Goal: Answer question/provide support

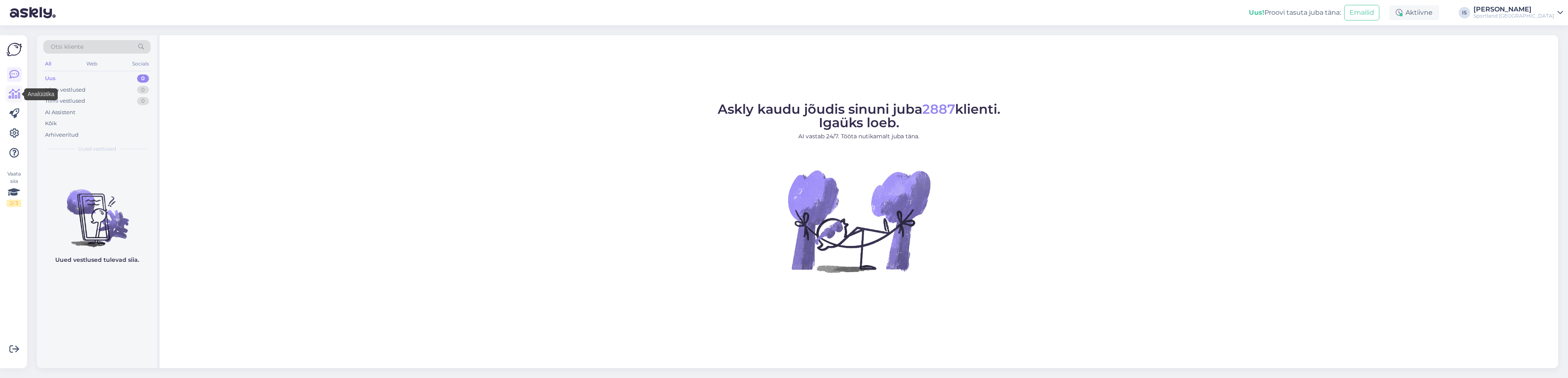
click at [13, 90] on icon at bounding box center [14, 94] width 12 height 10
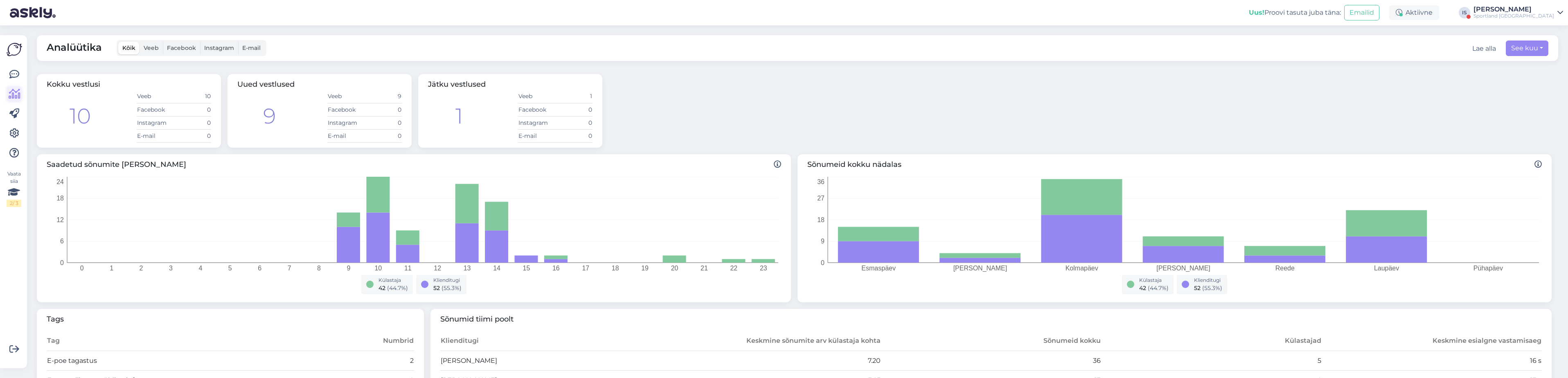
click at [16, 92] on icon at bounding box center [14, 94] width 12 height 10
click at [8, 96] on link at bounding box center [14, 93] width 14 height 14
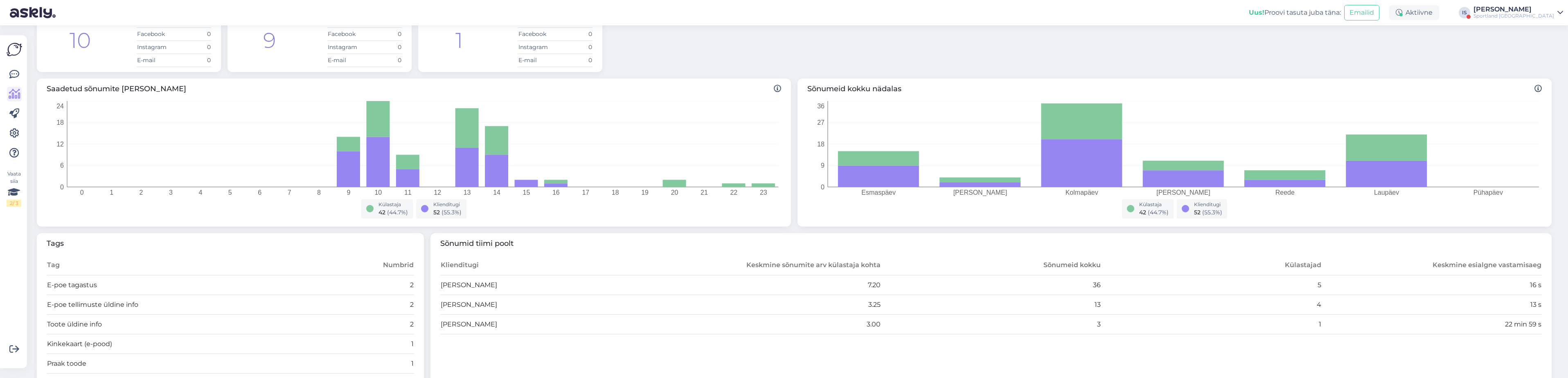
scroll to position [41, 0]
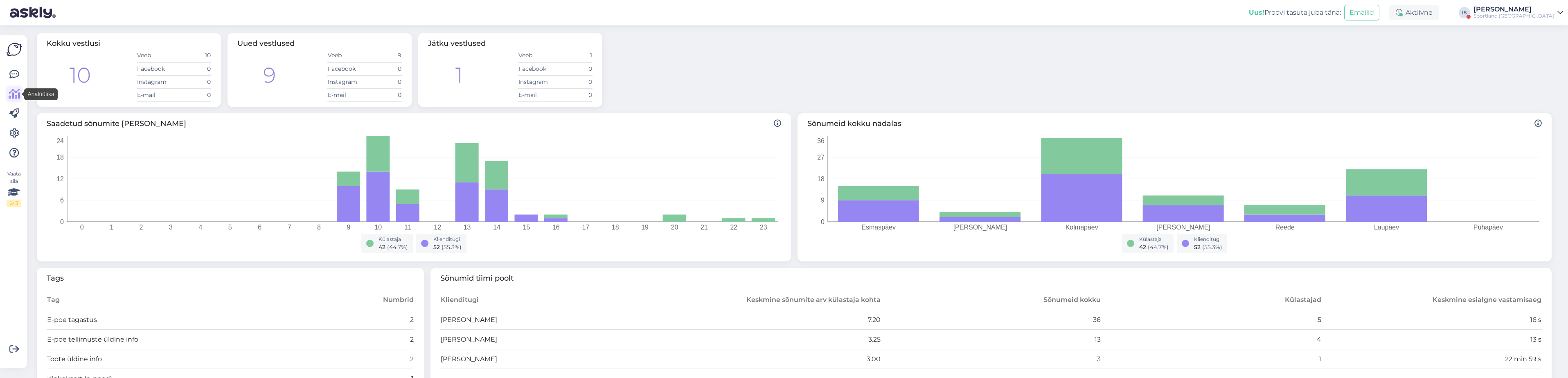
click at [12, 91] on icon at bounding box center [14, 94] width 12 height 10
click at [12, 94] on icon at bounding box center [14, 94] width 12 height 10
click at [18, 71] on icon at bounding box center [14, 74] width 10 height 10
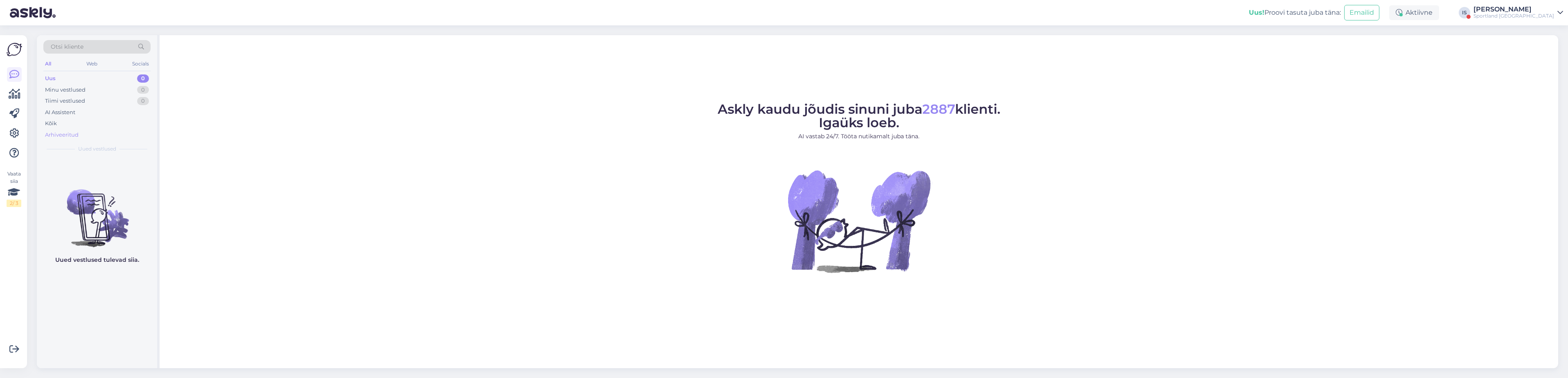
click at [66, 135] on div "Arhiveeritud" at bounding box center [61, 135] width 34 height 8
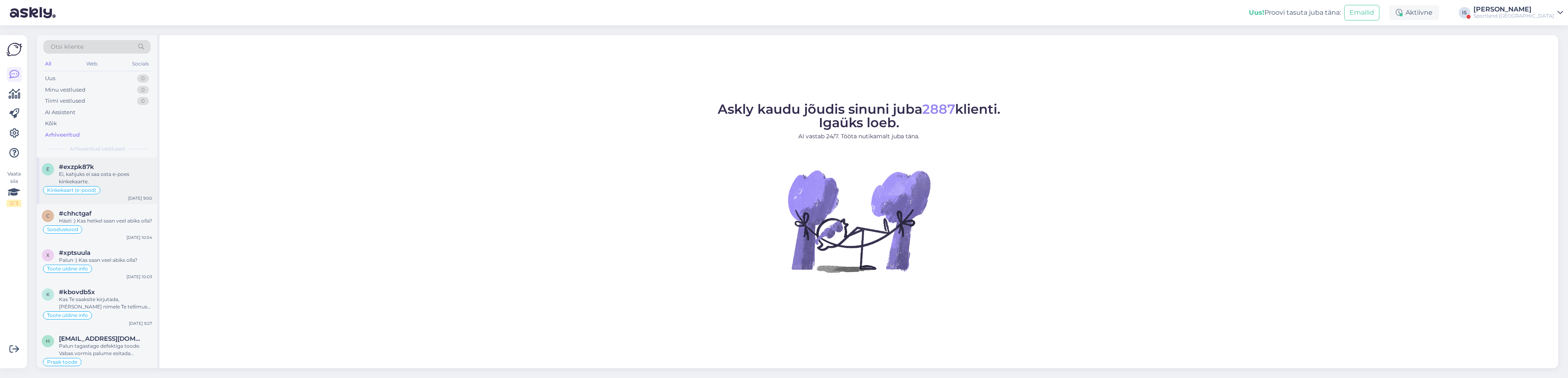
click at [108, 174] on div "Ei, kahjuks ei saa osta e-poes kinkekaarte." at bounding box center [106, 177] width 94 height 14
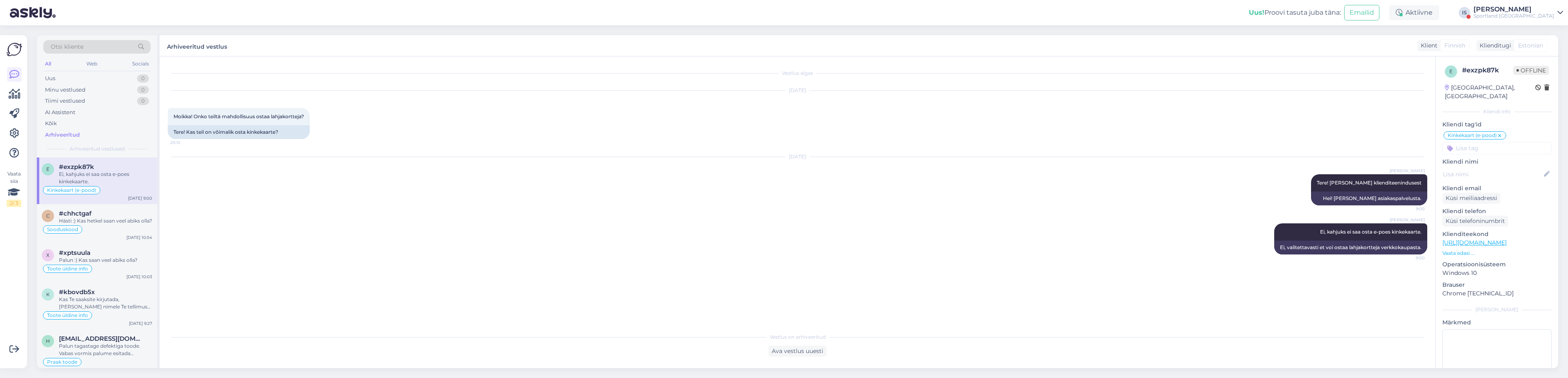
click at [1529, 8] on div "[PERSON_NAME]" at bounding box center [1514, 10] width 80 height 7
click at [1551, 29] on button "Ava" at bounding box center [1547, 32] width 18 height 12
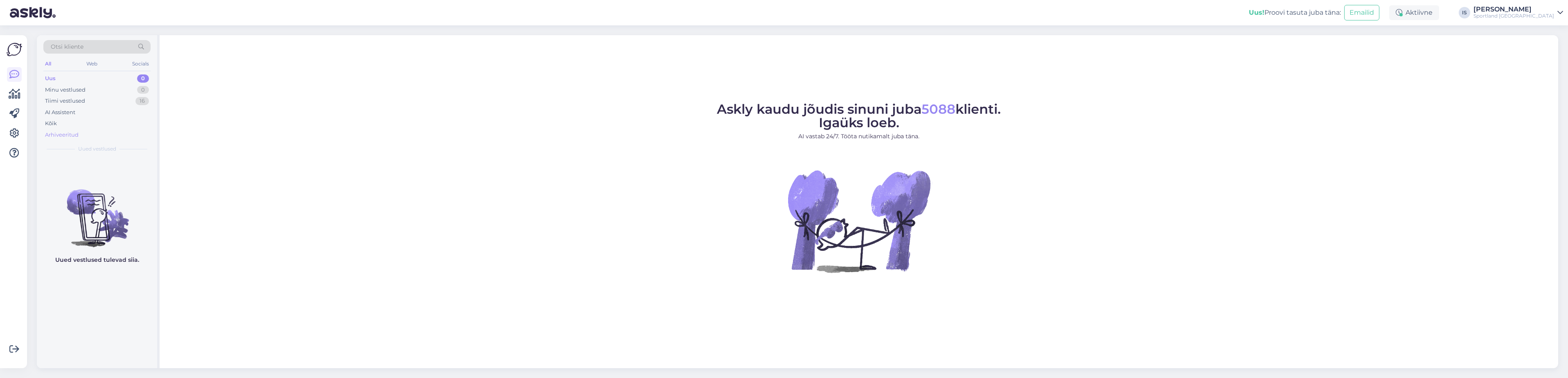
click at [63, 132] on div "Arhiveeritud" at bounding box center [61, 135] width 34 height 8
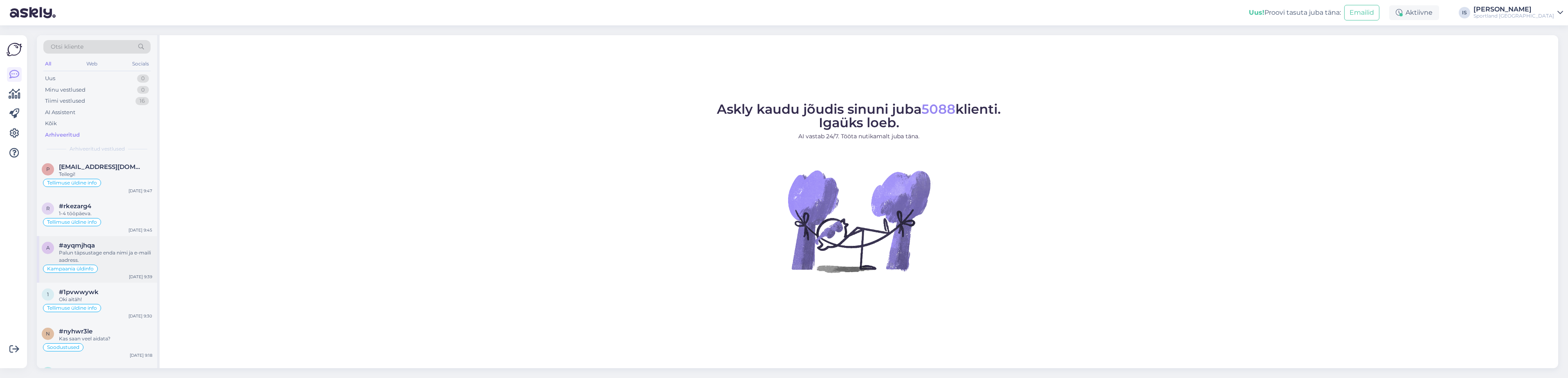
click at [115, 267] on div "Kampaania üldinfo" at bounding box center [97, 269] width 111 height 10
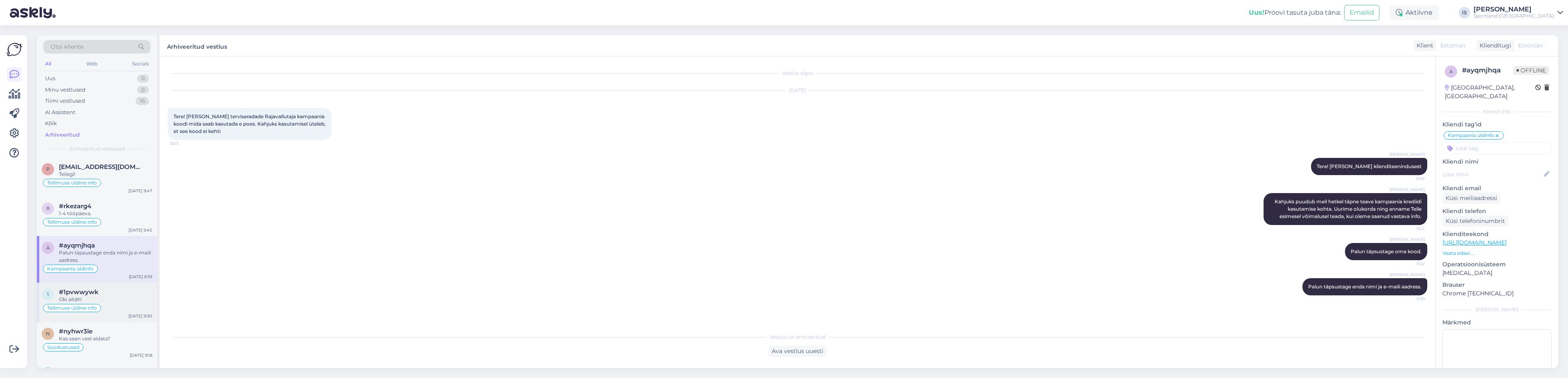
click at [109, 296] on div "Oki aitäh!" at bounding box center [106, 299] width 94 height 8
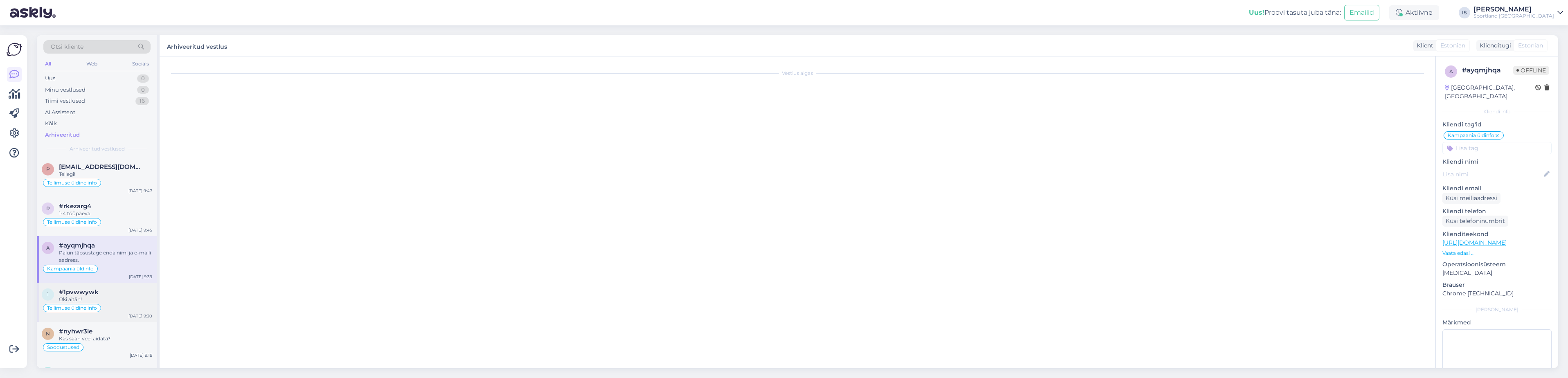
scroll to position [103, 0]
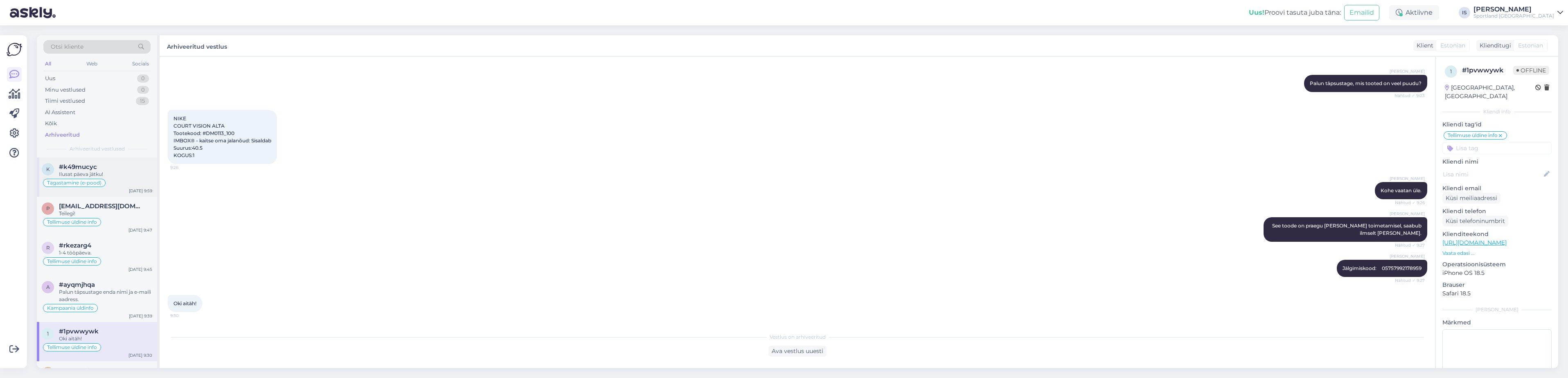
click at [109, 177] on div "Ilusat päeva jätku!" at bounding box center [106, 174] width 94 height 8
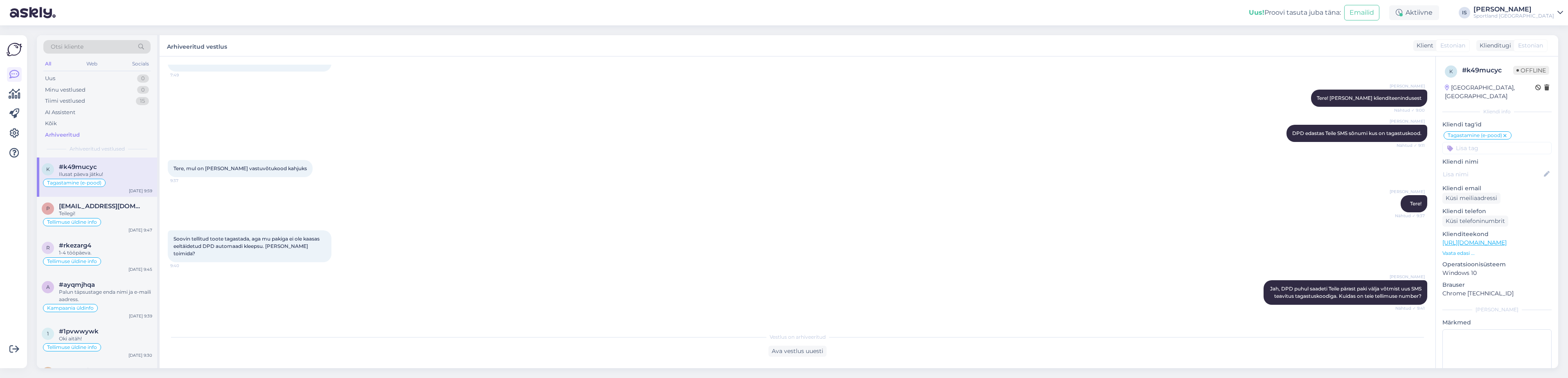
scroll to position [547, 0]
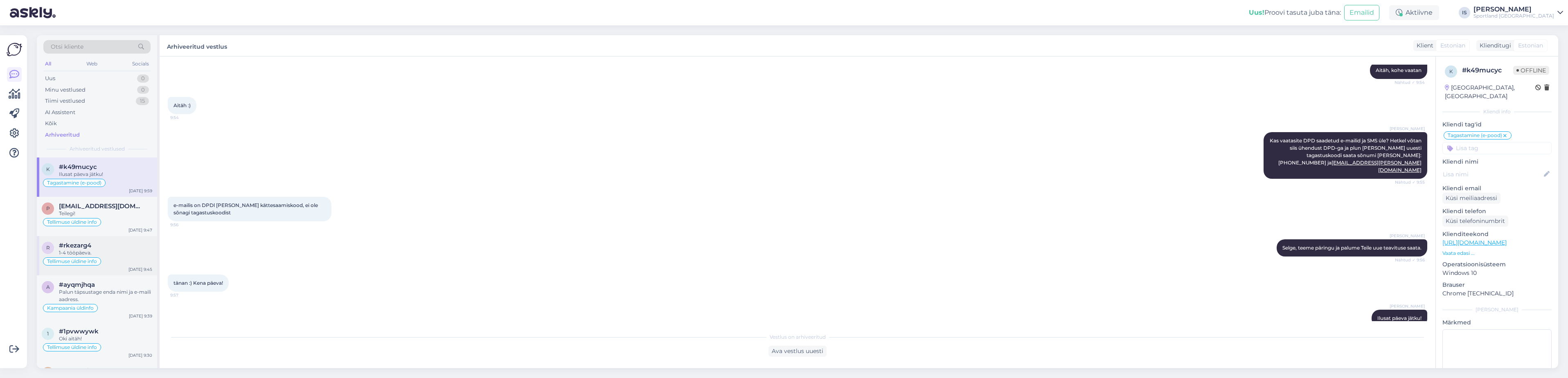
click at [113, 258] on div "Tellimuse üldine info" at bounding box center [97, 261] width 111 height 10
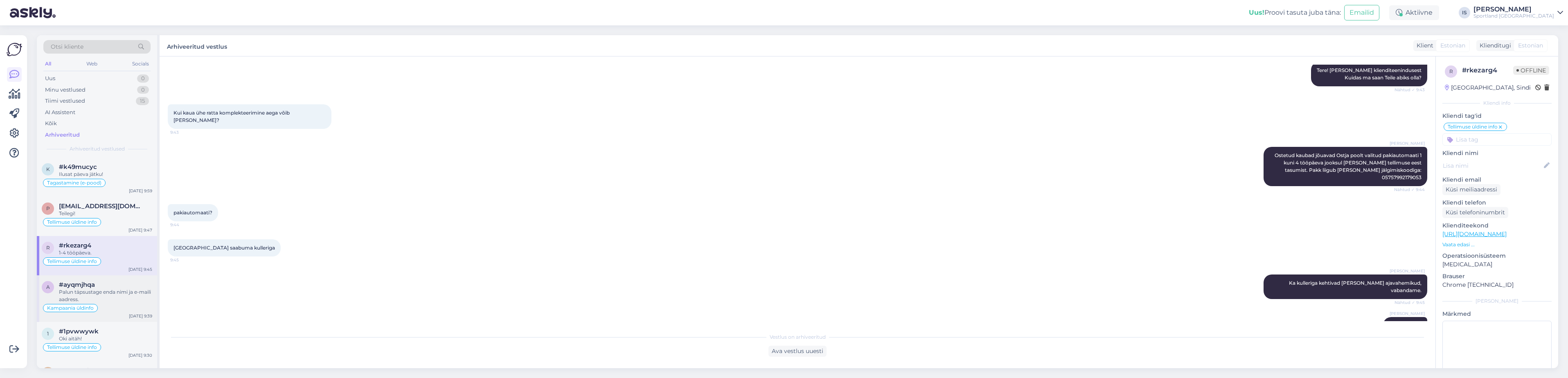
click at [113, 302] on div "Palun täpsustage enda nimi ja e-maili aadress." at bounding box center [106, 295] width 94 height 14
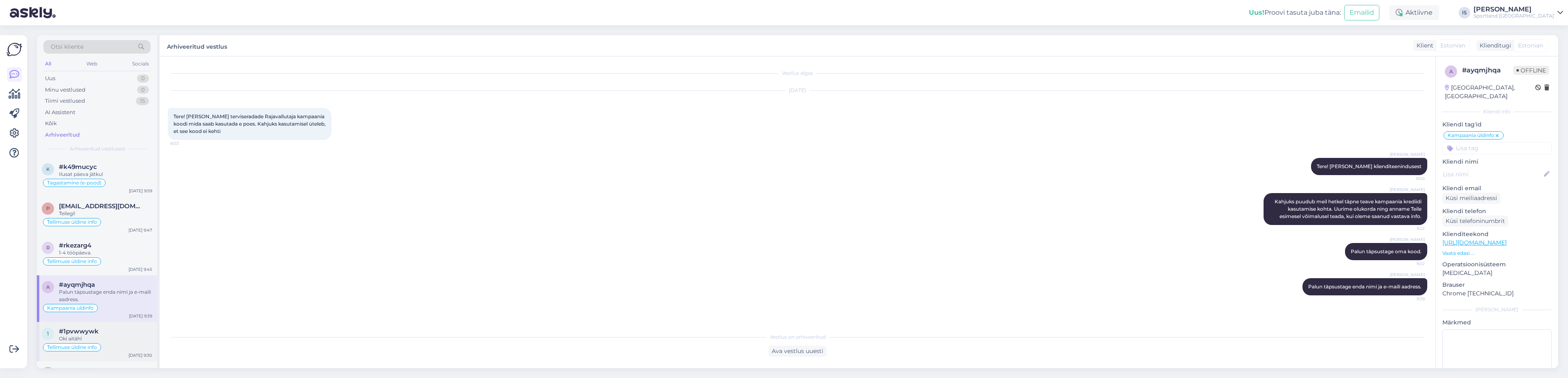
click at [111, 337] on div "Oki aitäh!" at bounding box center [106, 338] width 94 height 8
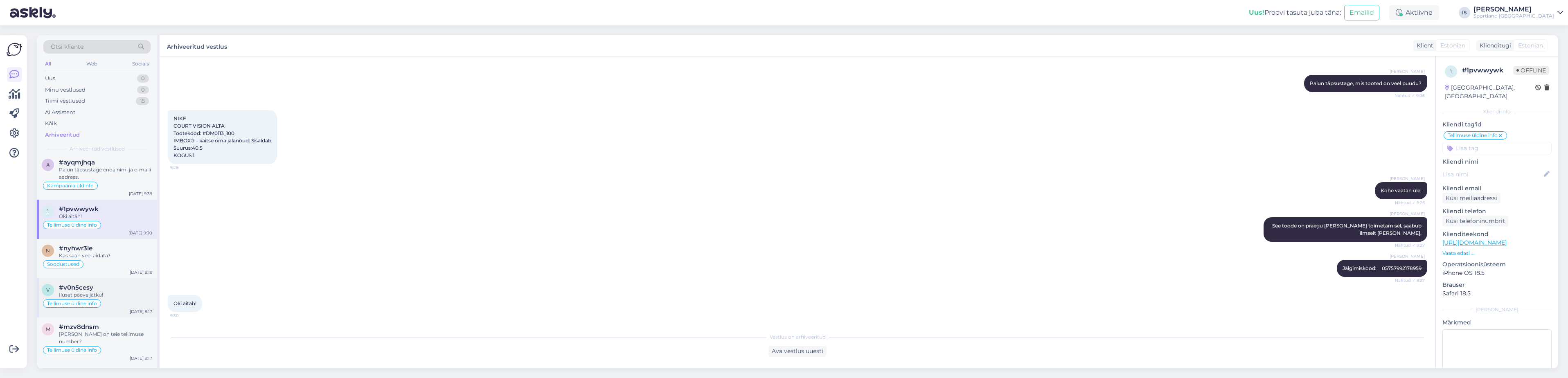
scroll to position [122, 0]
click at [111, 297] on div "Ilusat päeva jätku!" at bounding box center [106, 294] width 94 height 8
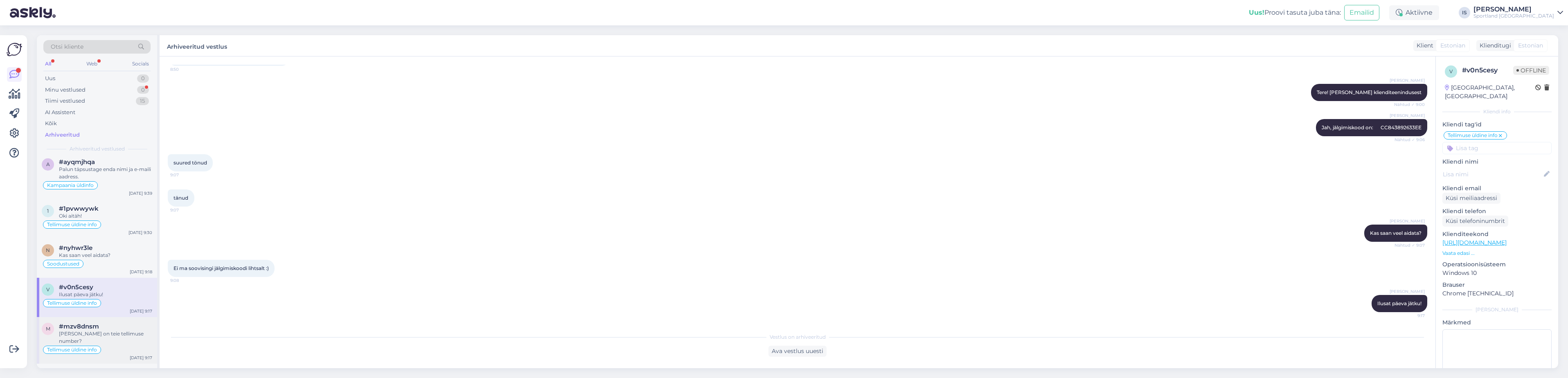
click at [117, 332] on div "[PERSON_NAME] on teie tellimuse number?" at bounding box center [106, 337] width 94 height 14
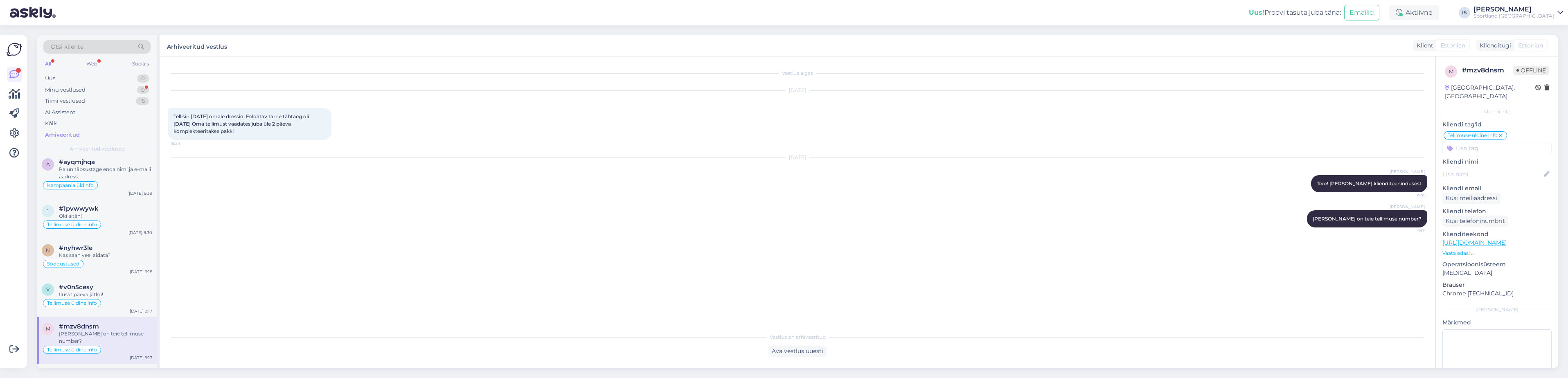
scroll to position [245, 0]
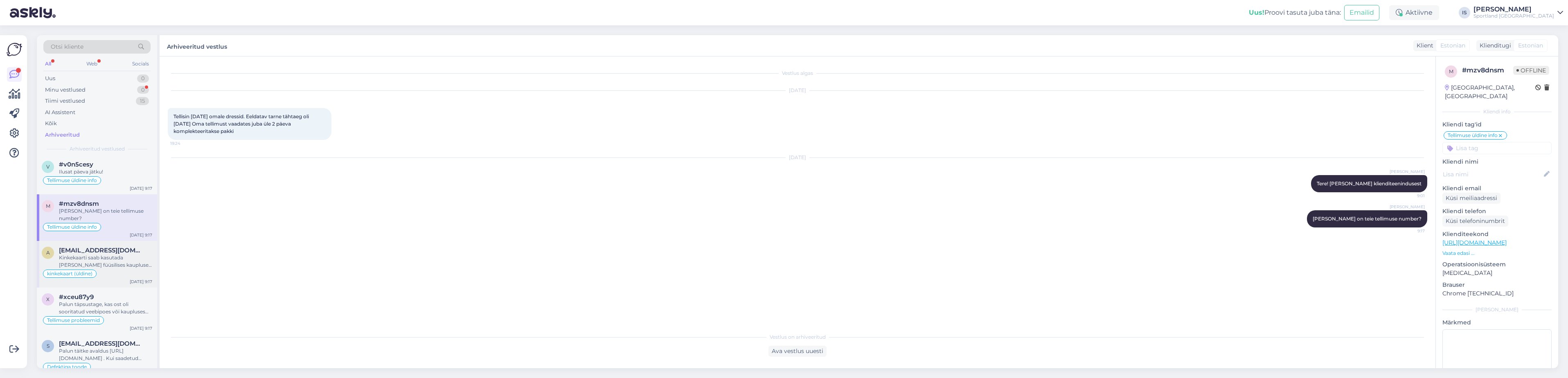
click at [117, 260] on div "Kinkekaarti saab kasutada [PERSON_NAME] füüsilises kaupluses koha peal. Kinkeka…" at bounding box center [106, 260] width 94 height 14
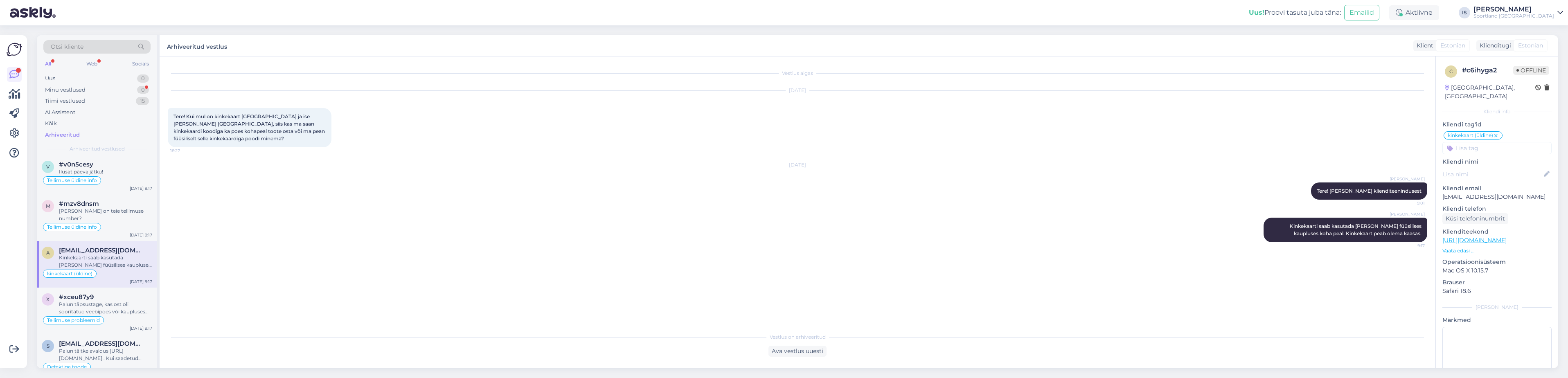
click at [81, 47] on span "Otsi kliente" at bounding box center [67, 47] width 33 height 8
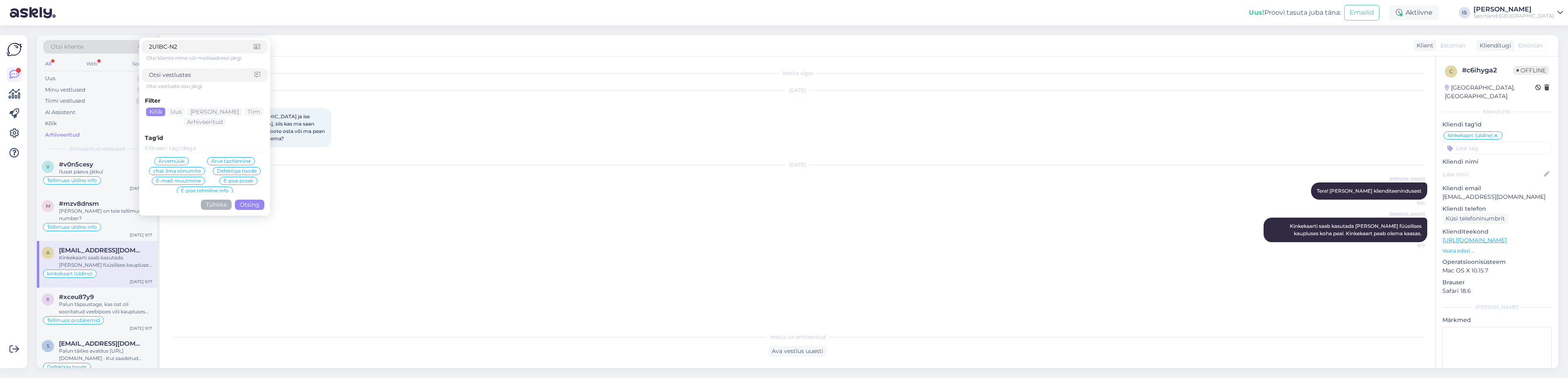
type input "2U1BC-N2K"
click button "Otsing" at bounding box center [249, 204] width 30 height 10
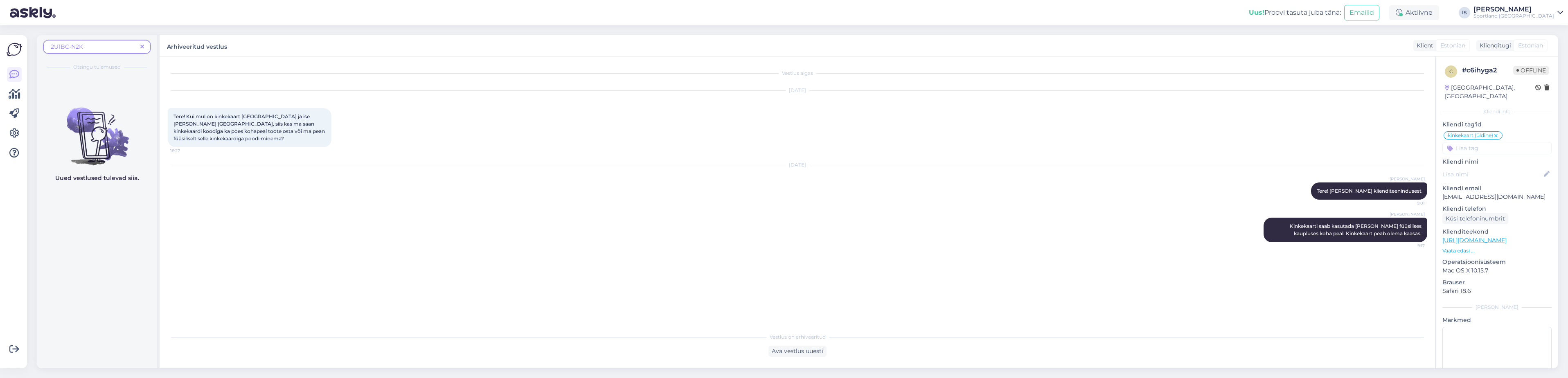
scroll to position [0, 0]
click at [17, 93] on icon at bounding box center [14, 94] width 12 height 10
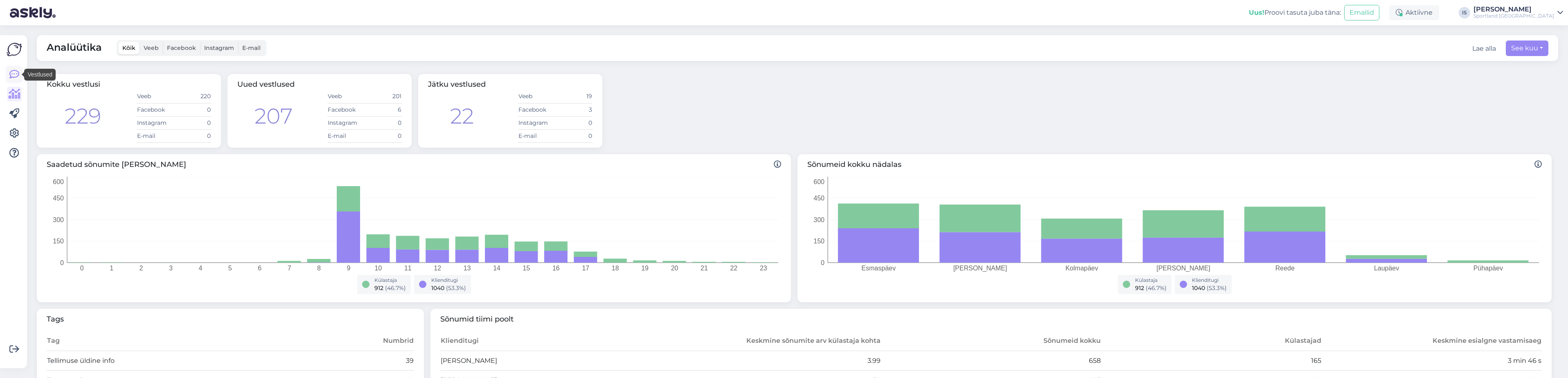
click at [14, 74] on icon at bounding box center [14, 74] width 10 height 10
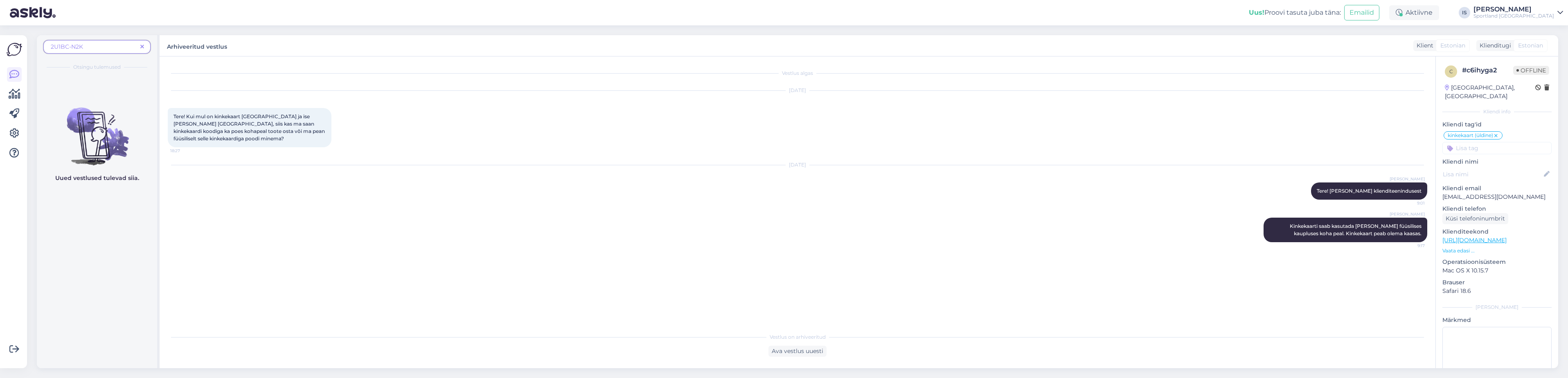
click at [139, 49] on span at bounding box center [142, 47] width 10 height 8
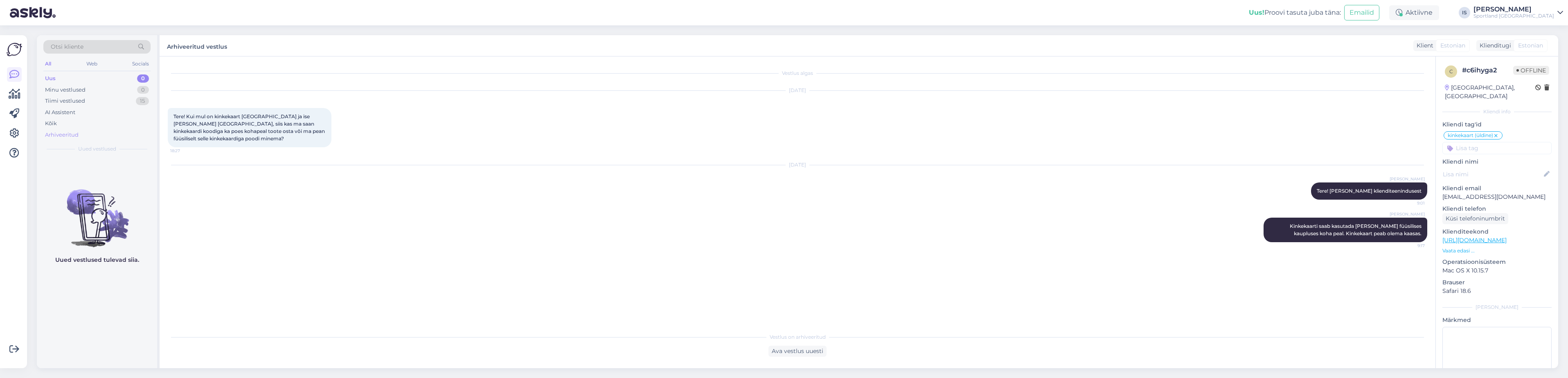
click at [74, 134] on div "Arhiveeritud" at bounding box center [61, 135] width 34 height 8
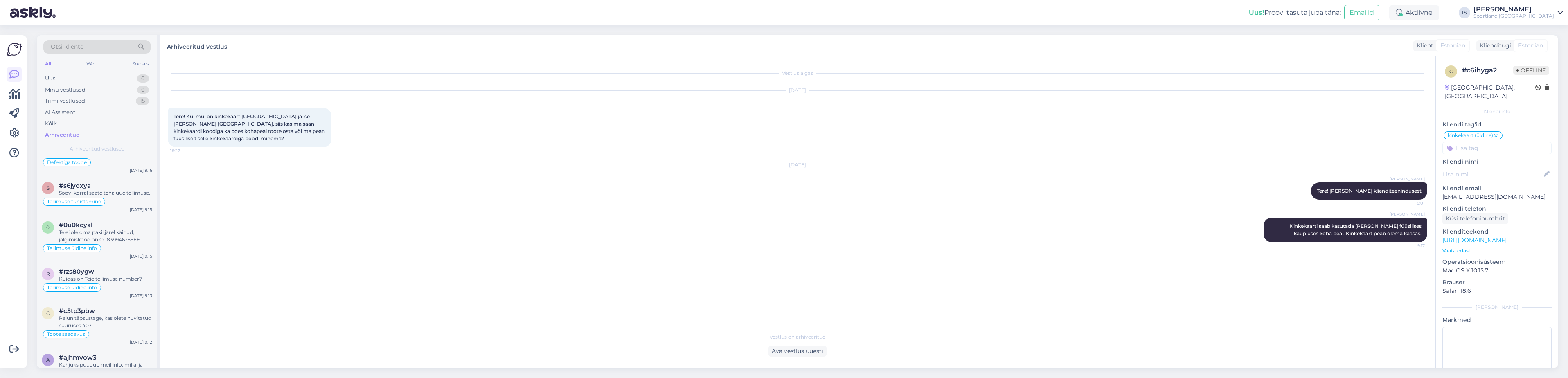
scroll to position [491, 0]
click at [98, 47] on div "Otsi kliente" at bounding box center [97, 47] width 107 height 14
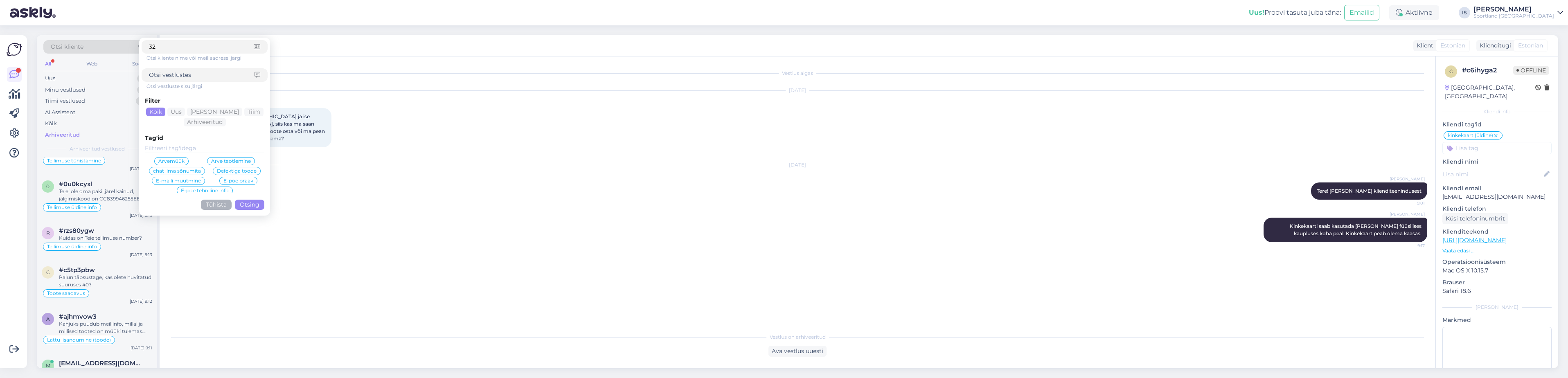
type input "32"
click at [250, 203] on button "Otsing" at bounding box center [249, 204] width 30 height 10
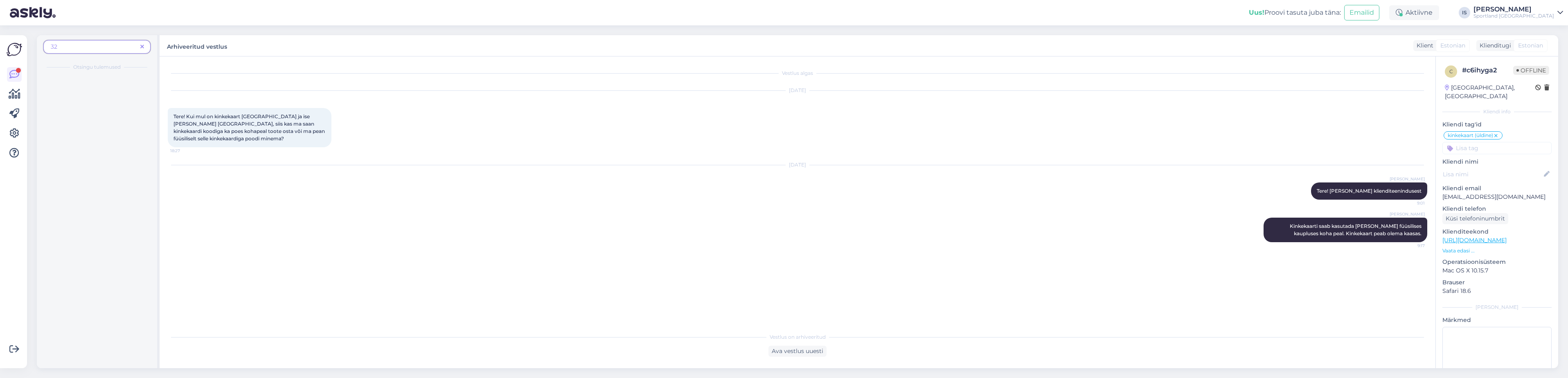
scroll to position [0, 0]
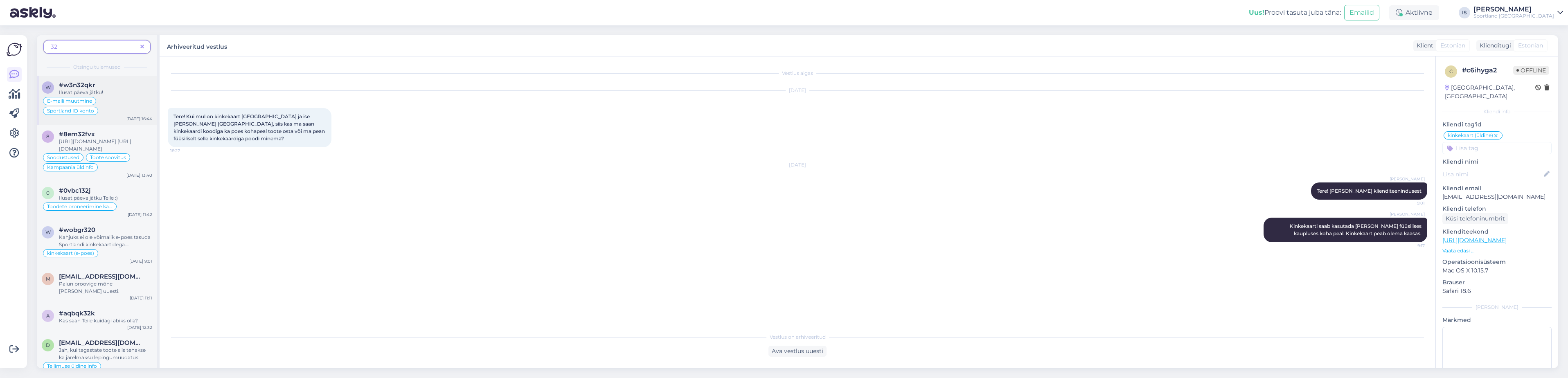
click at [144, 113] on div "E-maili muutmine Sportland ID konto" at bounding box center [97, 106] width 111 height 20
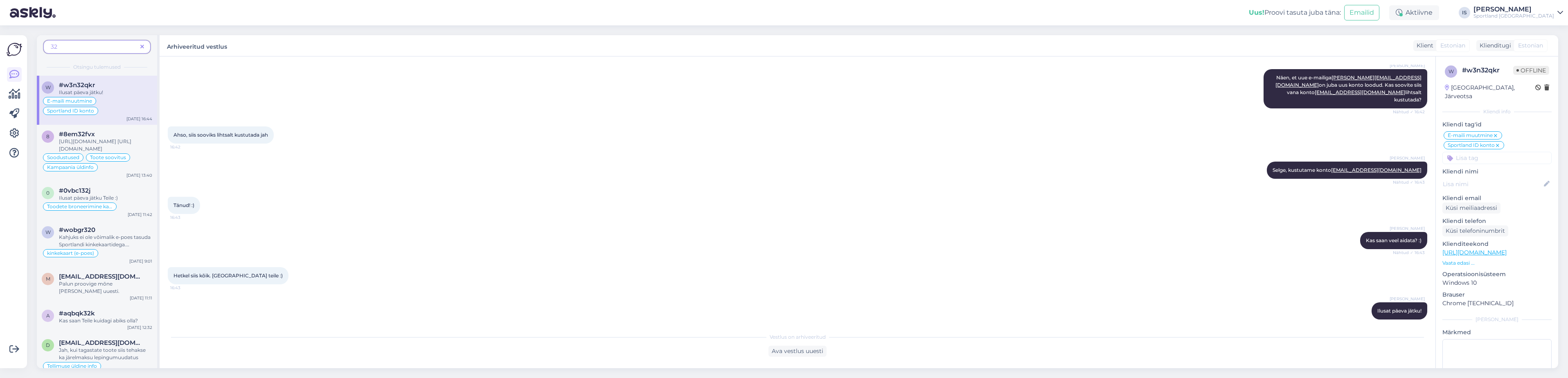
click at [80, 47] on span "32" at bounding box center [94, 47] width 87 height 8
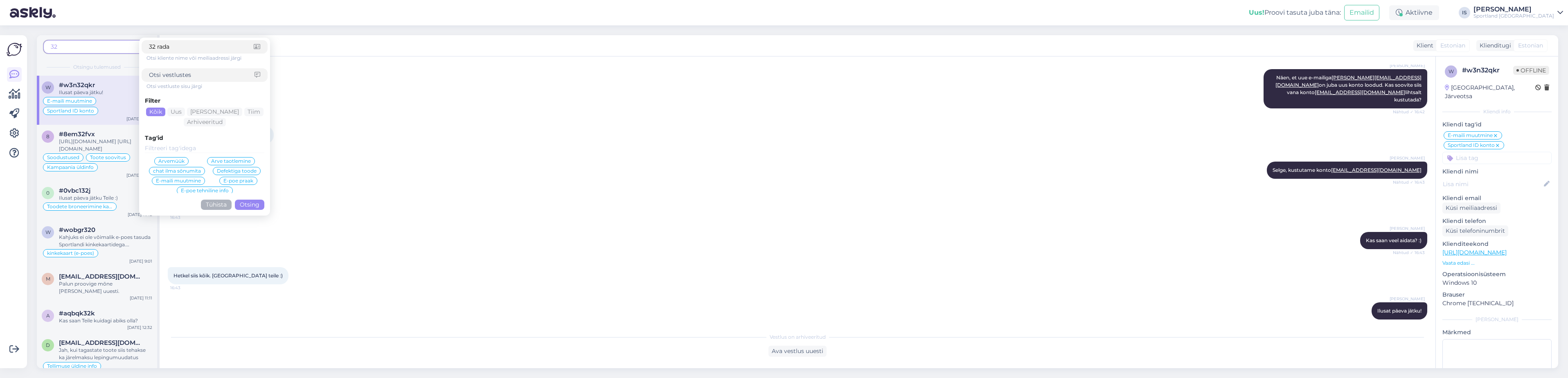
type input "32 rada"
click at [251, 206] on button "Otsing" at bounding box center [249, 204] width 30 height 10
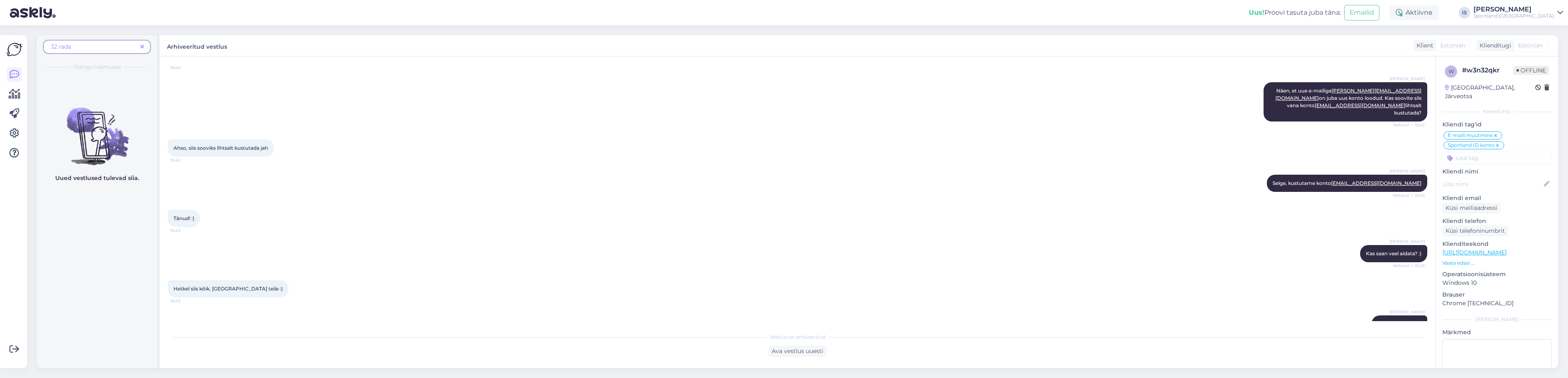
scroll to position [204, 0]
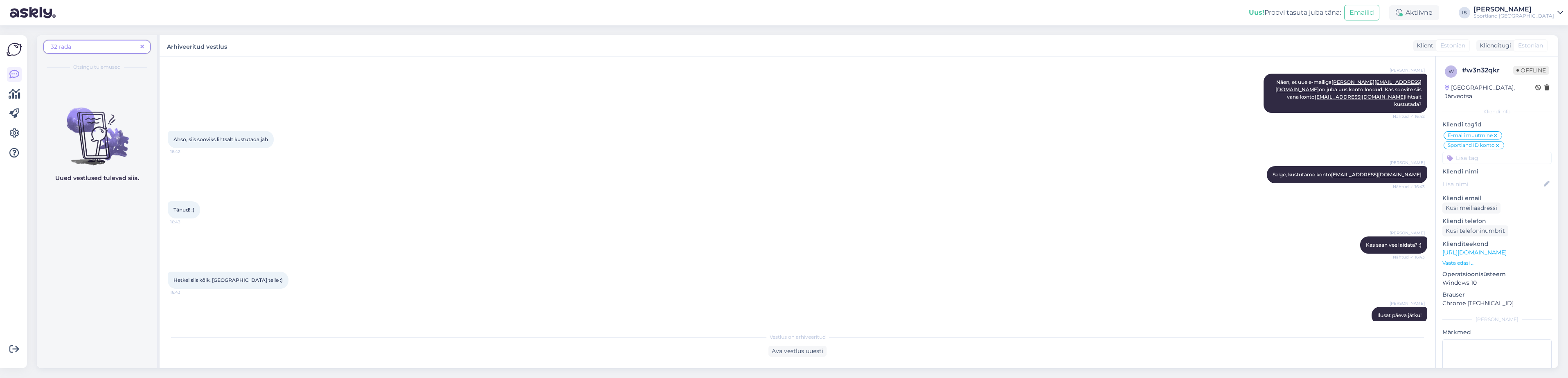
click at [138, 45] on span at bounding box center [142, 47] width 10 height 8
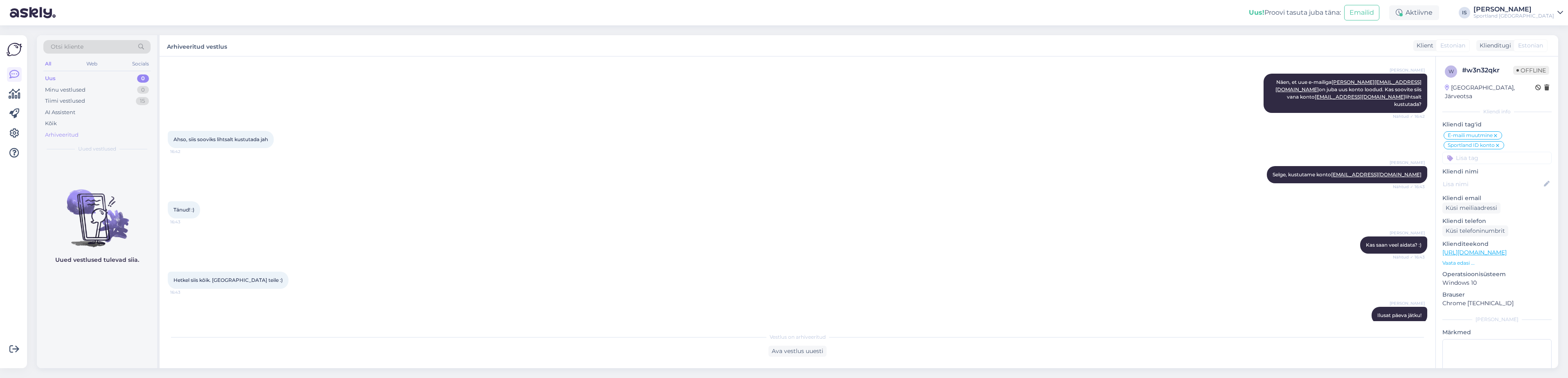
click at [72, 132] on div "Arhiveeritud" at bounding box center [61, 135] width 34 height 8
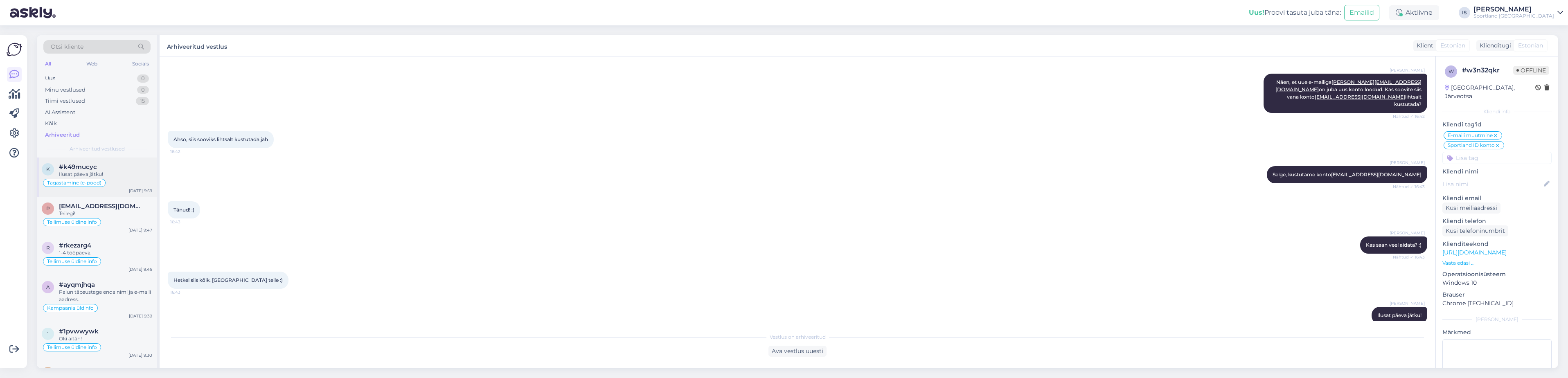
click at [111, 166] on div "#k49mucyc" at bounding box center [106, 166] width 94 height 8
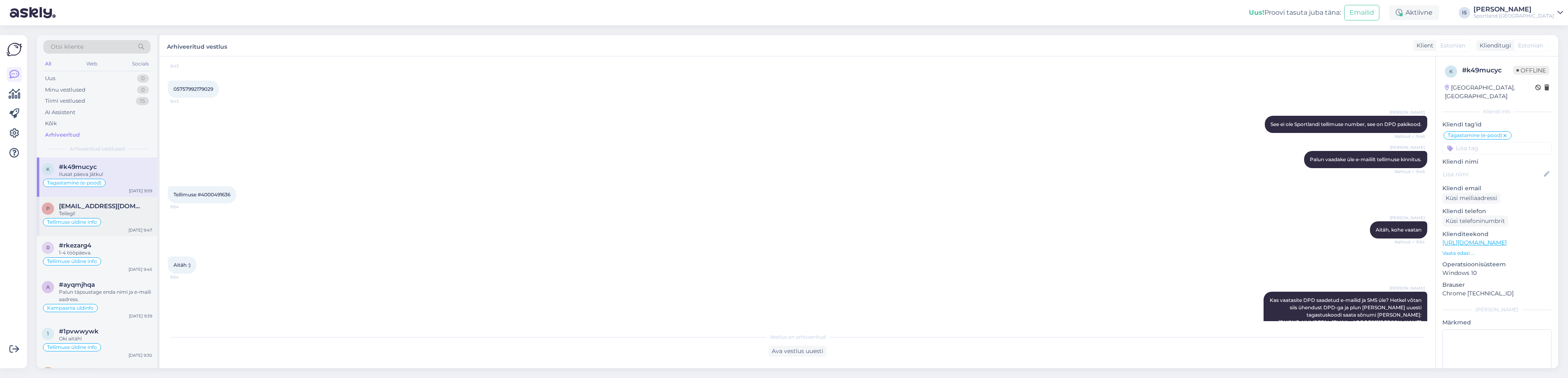
scroll to position [384, 0]
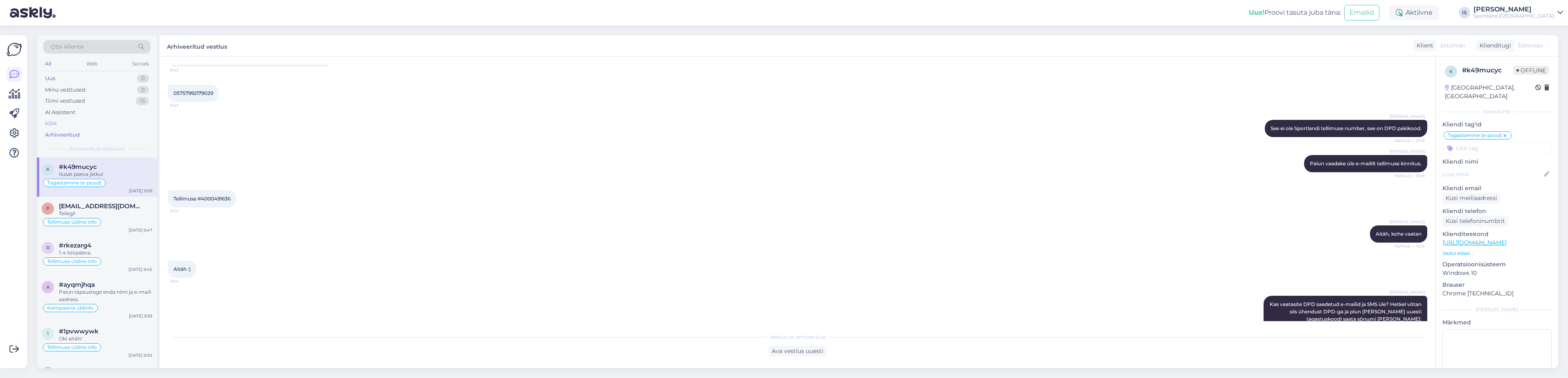
click at [52, 120] on div "Kõik" at bounding box center [50, 124] width 12 height 8
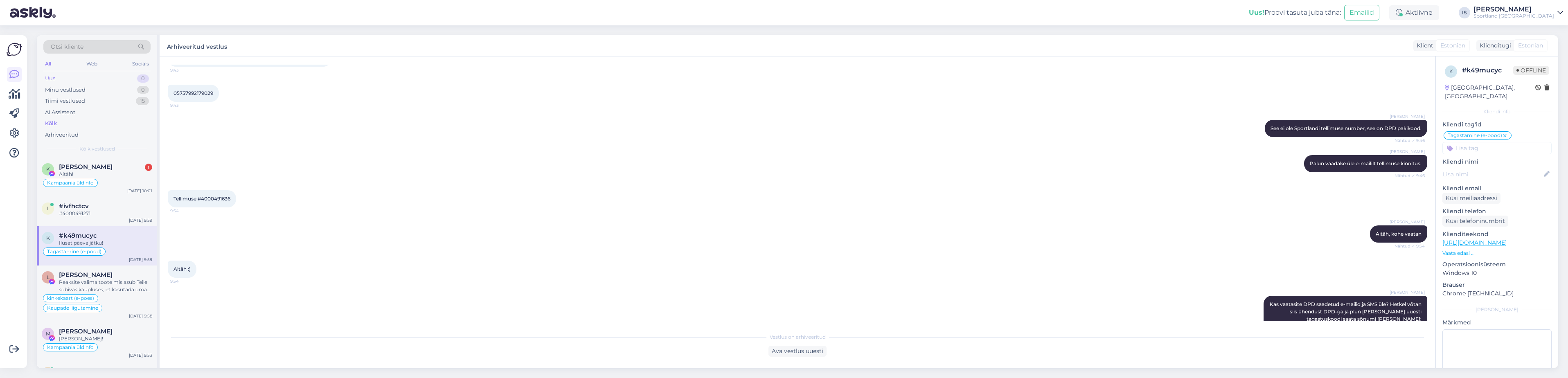
click at [61, 74] on div "Uus 0" at bounding box center [97, 78] width 107 height 12
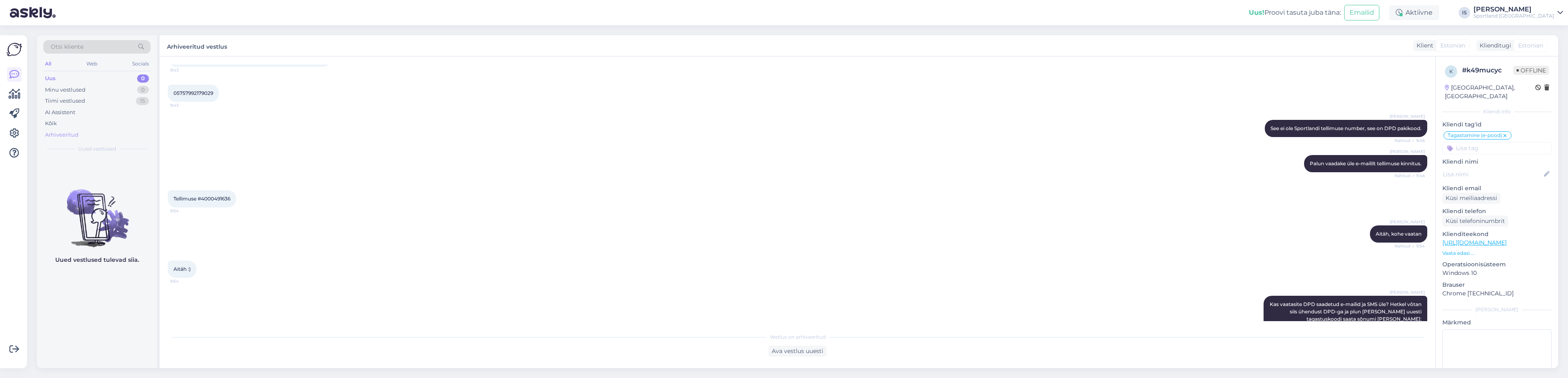
click at [62, 132] on div "Arhiveeritud" at bounding box center [61, 135] width 34 height 8
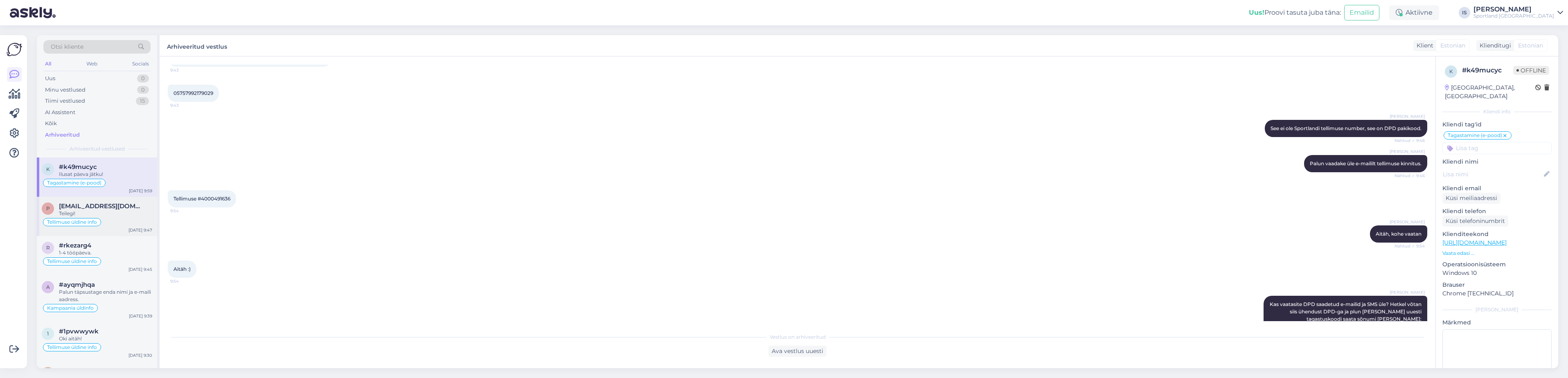
click at [113, 210] on div "Teilegi!" at bounding box center [106, 213] width 94 height 8
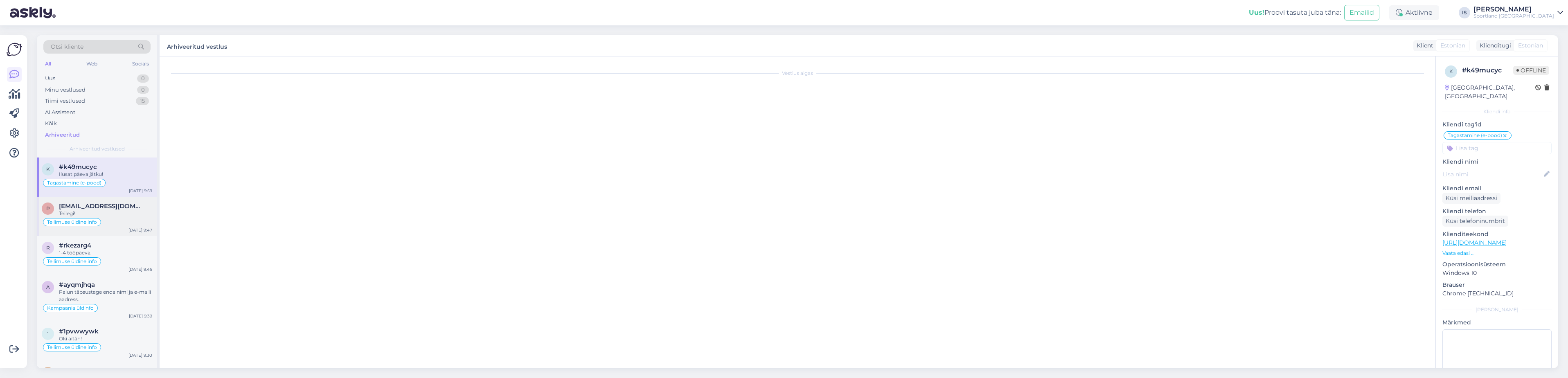
scroll to position [340, 0]
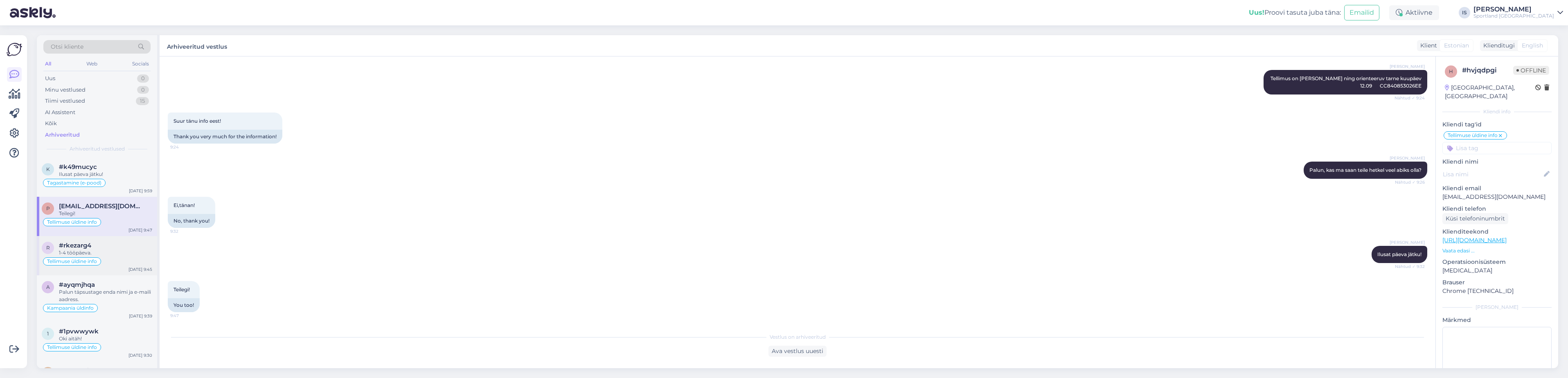
click at [125, 251] on div "1-4 tööpäeva." at bounding box center [106, 252] width 94 height 8
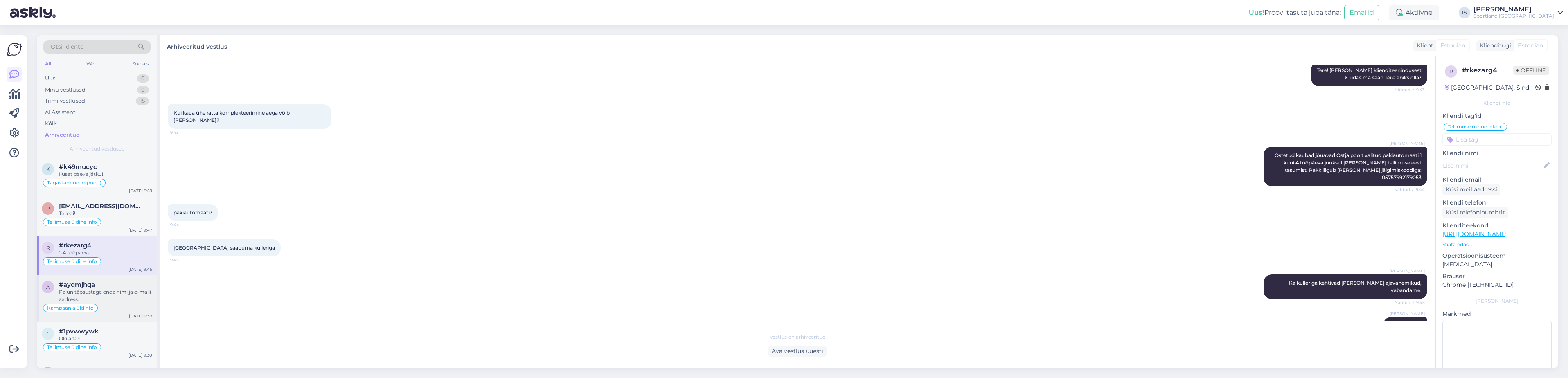
click at [114, 291] on div "Palun täpsustage enda nimi ja e-maili aadress." at bounding box center [106, 295] width 94 height 14
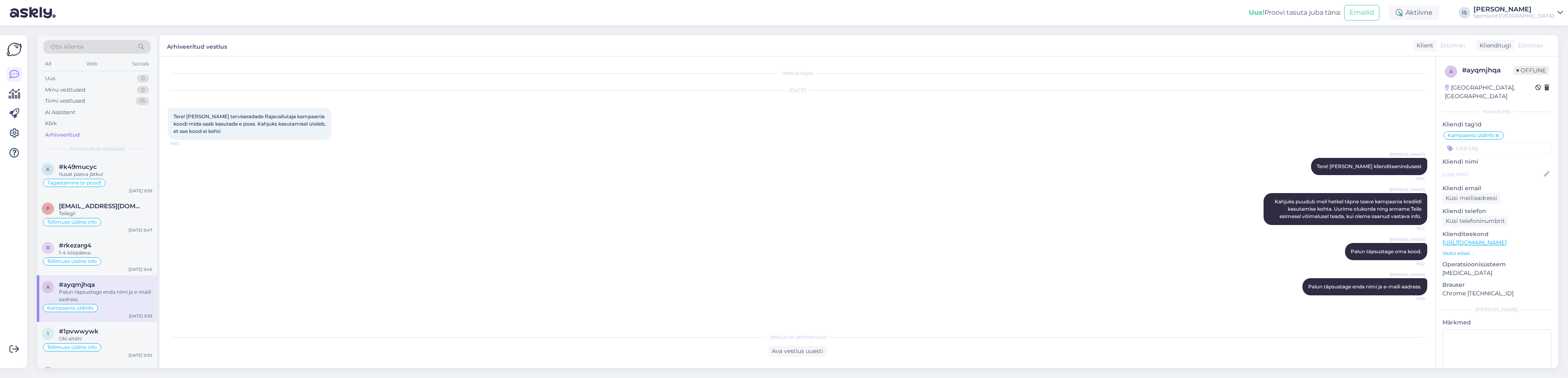
click at [117, 293] on div "Palun täpsustage enda nimi ja e-maili aadress." at bounding box center [106, 295] width 94 height 14
click at [120, 333] on div "#1pvwwywk" at bounding box center [106, 331] width 94 height 8
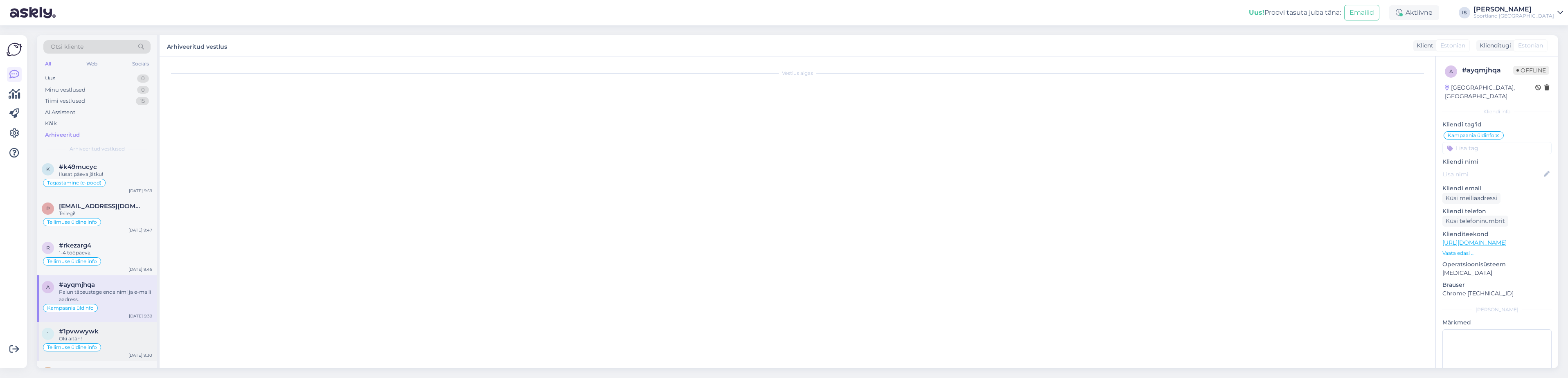
scroll to position [103, 0]
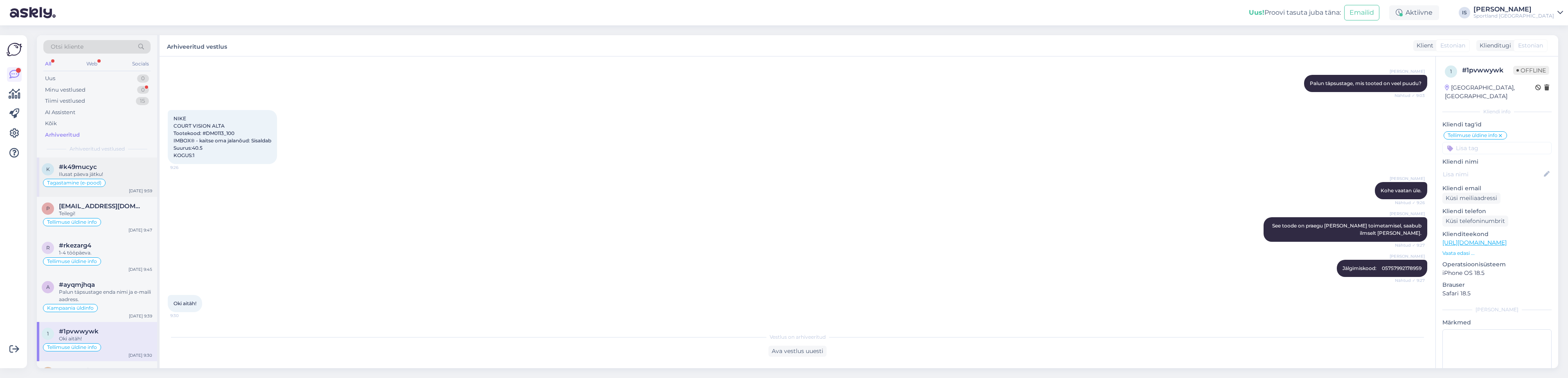
click at [120, 184] on div "Tagastamine (e-pood)" at bounding box center [97, 183] width 111 height 10
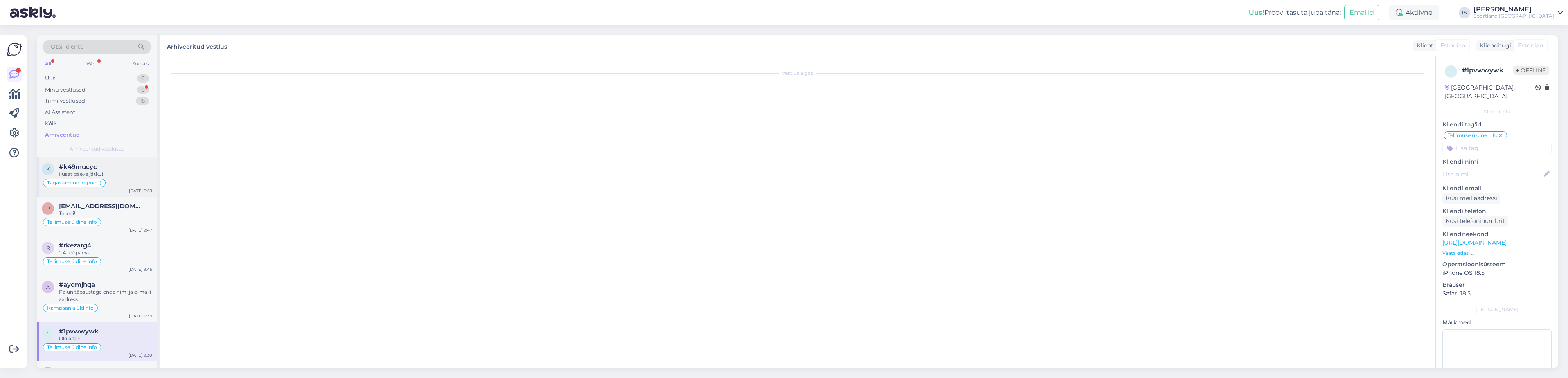
scroll to position [547, 0]
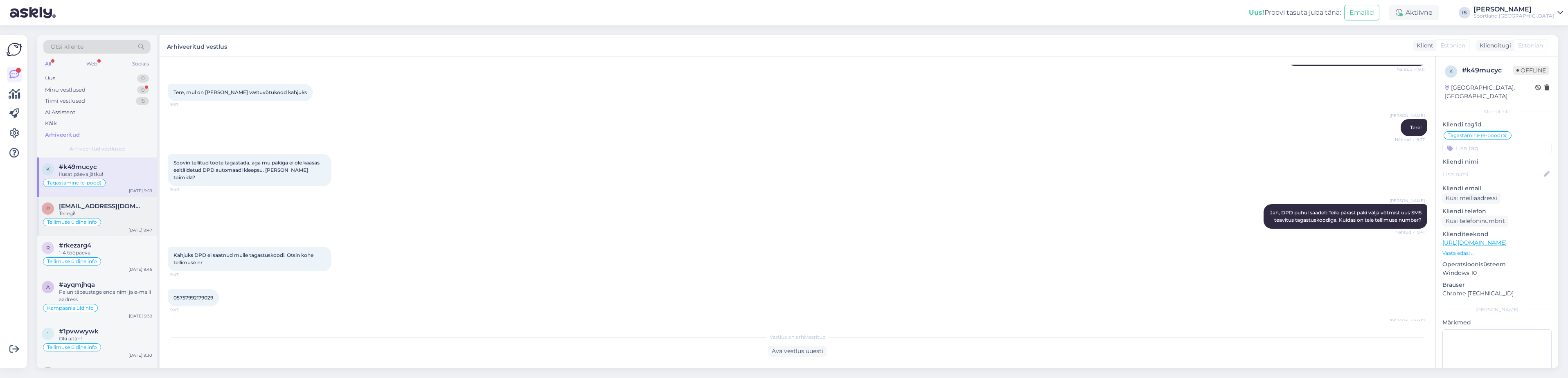
click at [134, 219] on div "Tellimuse üldine info" at bounding box center [97, 222] width 111 height 10
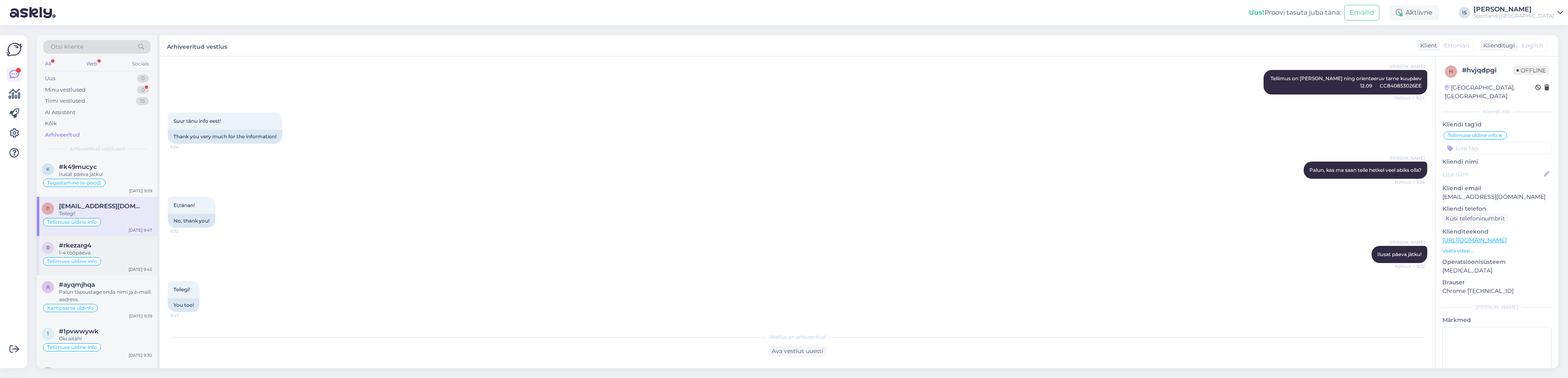
click at [129, 254] on div "1-4 tööpäeva." at bounding box center [106, 252] width 94 height 8
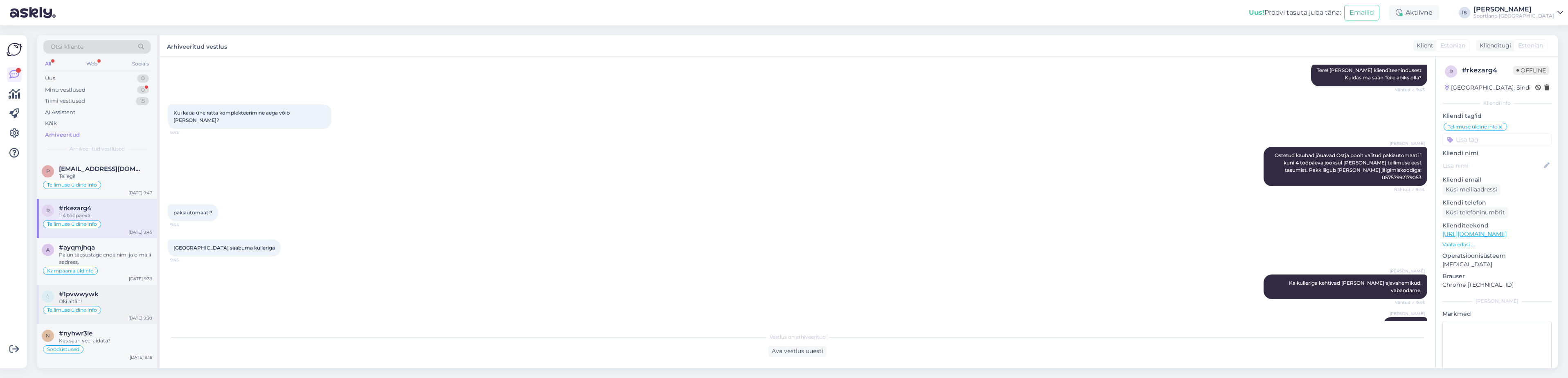
scroll to position [82, 0]
click at [131, 212] on div "Palun täpsustage enda nimi ja e-maili aadress." at bounding box center [106, 213] width 94 height 14
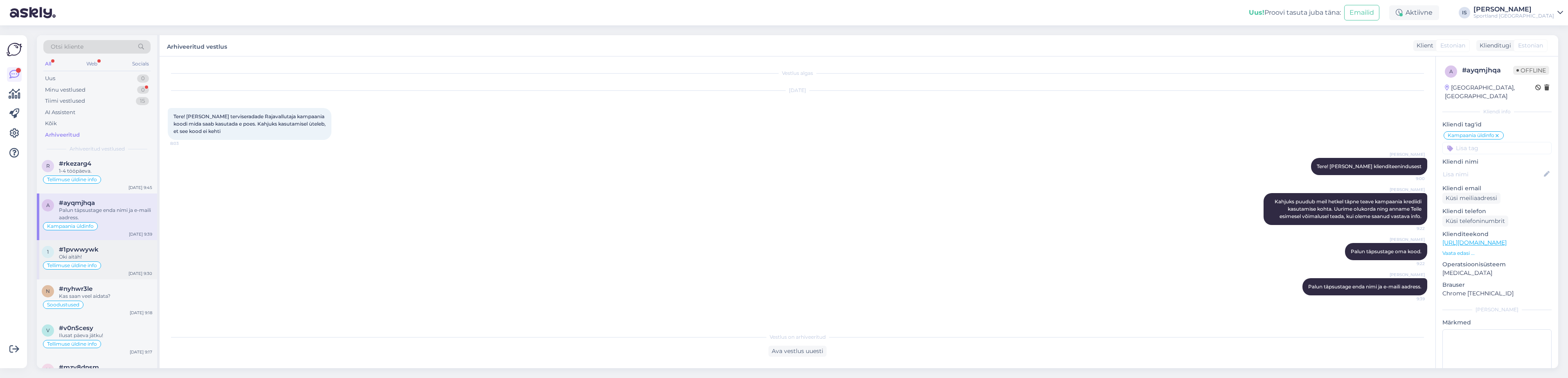
click at [122, 247] on div "#1pvwwywk" at bounding box center [106, 249] width 94 height 8
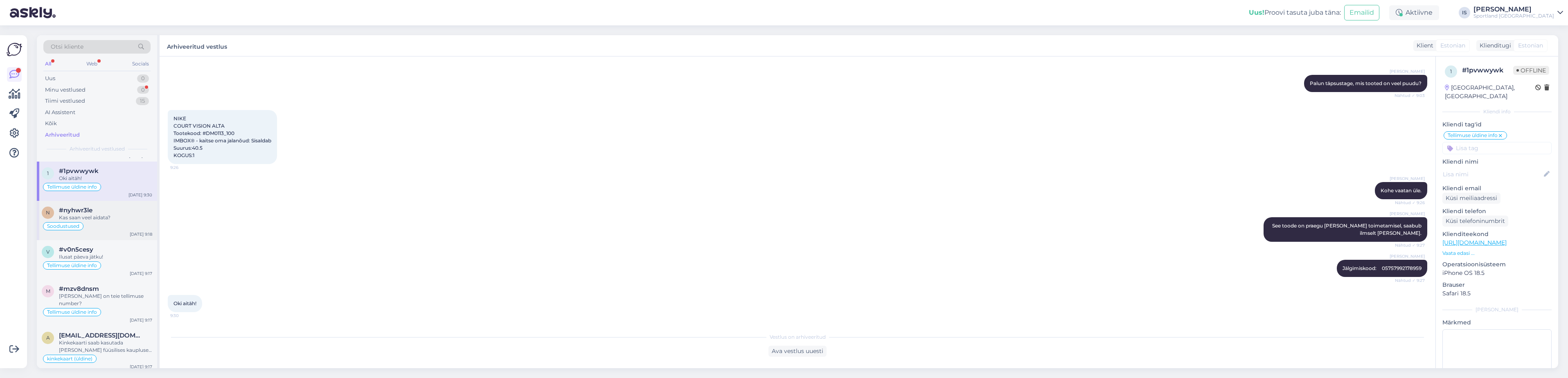
scroll to position [164, 0]
click at [127, 208] on div "#nyhwr3le" at bounding box center [106, 207] width 94 height 8
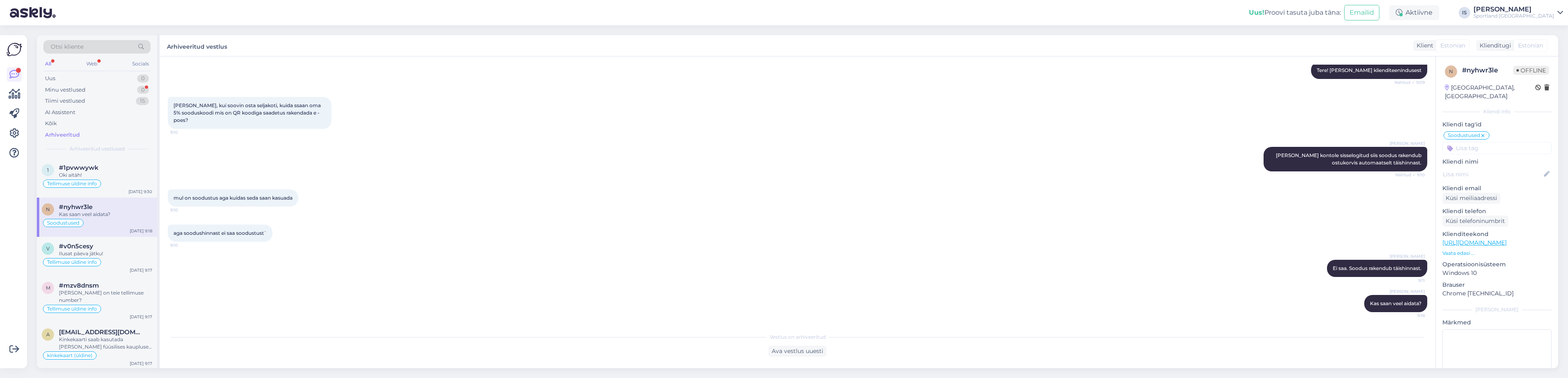
scroll to position [204, 0]
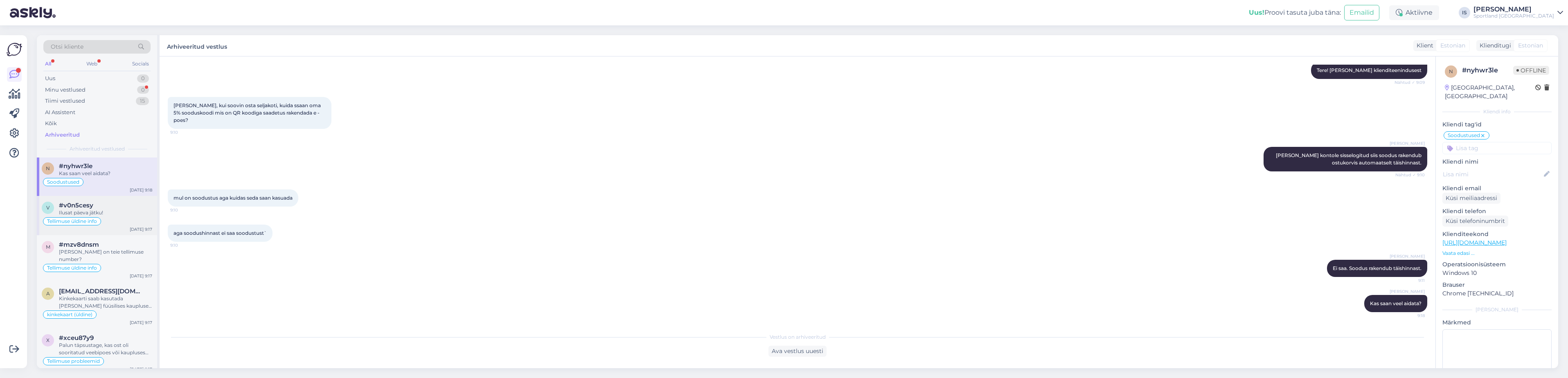
click at [116, 211] on div "Ilusat päeva jätku!" at bounding box center [106, 212] width 94 height 8
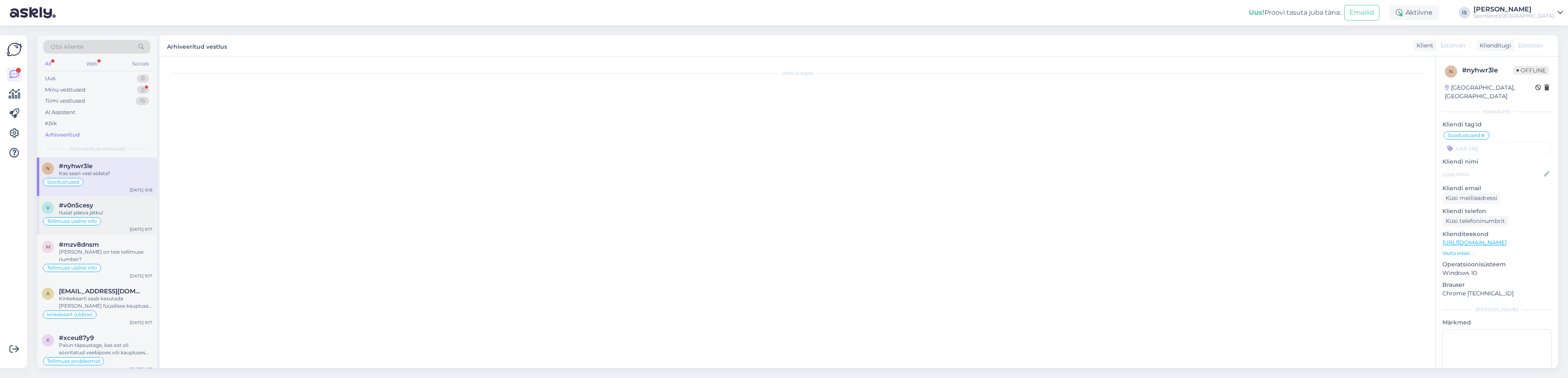
scroll to position [59, 0]
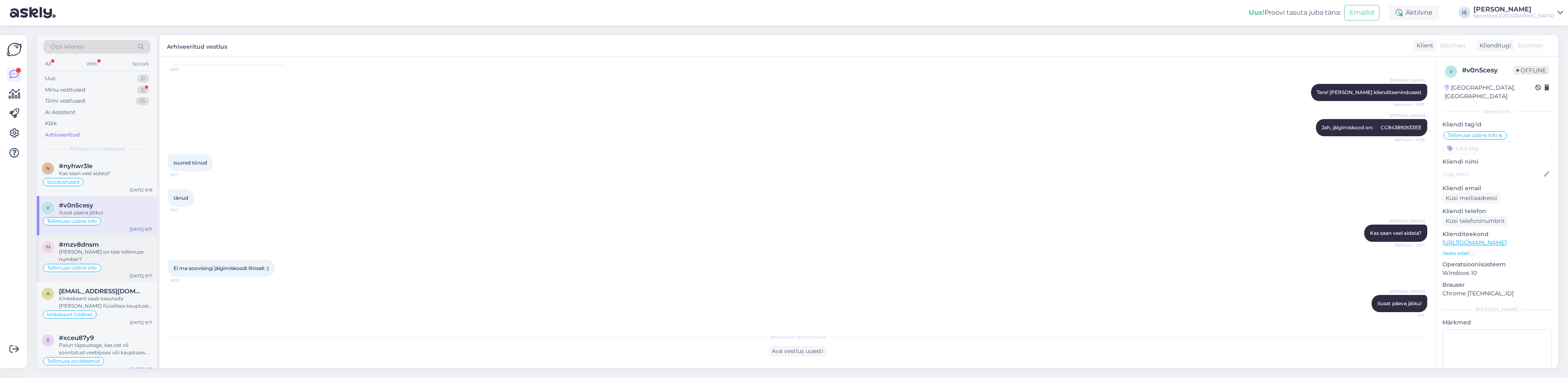
click at [112, 263] on div "Tellimuse üldine info" at bounding box center [97, 267] width 111 height 10
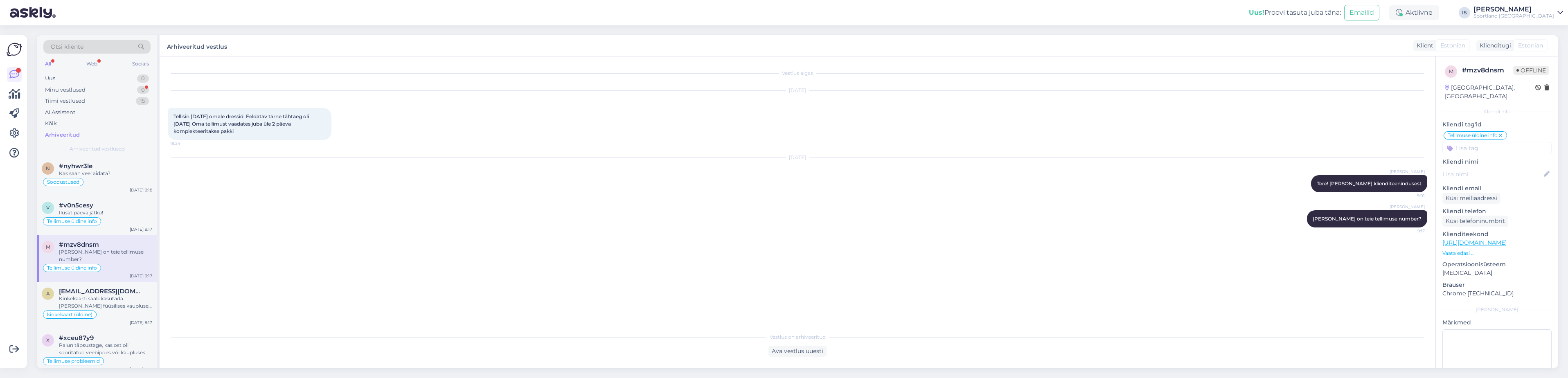
scroll to position [327, 0]
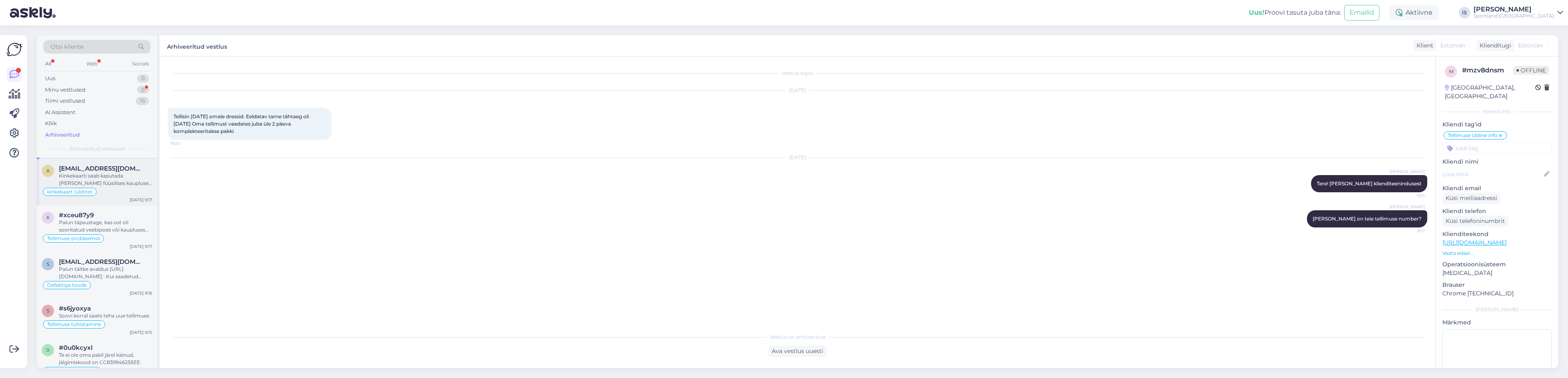
click at [117, 178] on div "Kinkekaarti saab kasutada [PERSON_NAME] füüsilises kaupluses koha peal. Kinkeka…" at bounding box center [106, 179] width 94 height 14
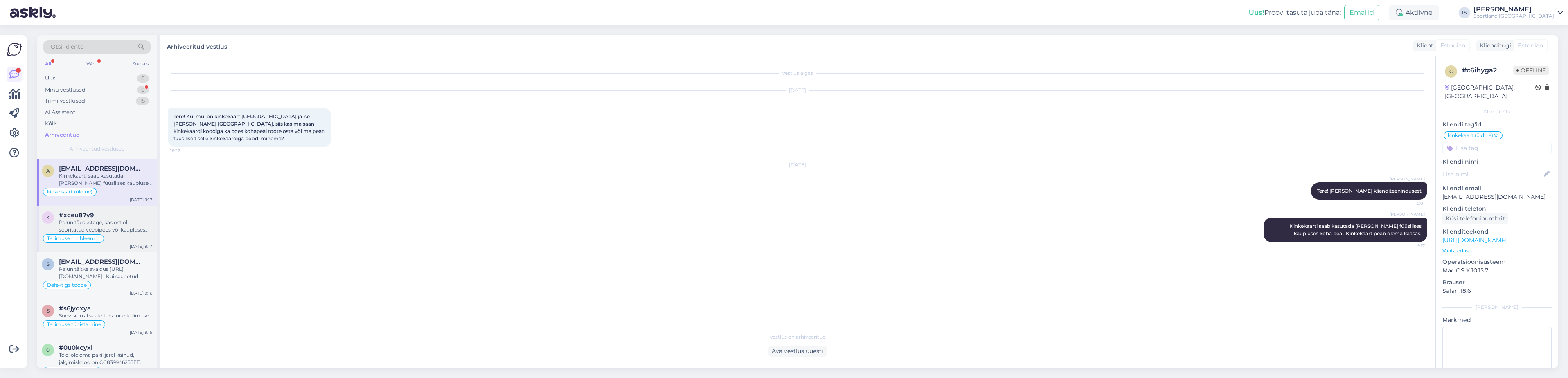
click at [117, 222] on div "Palun täpsustage, kas ost oli sooritatud veebipoes või kaupluses kohapeal? Juhu…" at bounding box center [106, 225] width 94 height 14
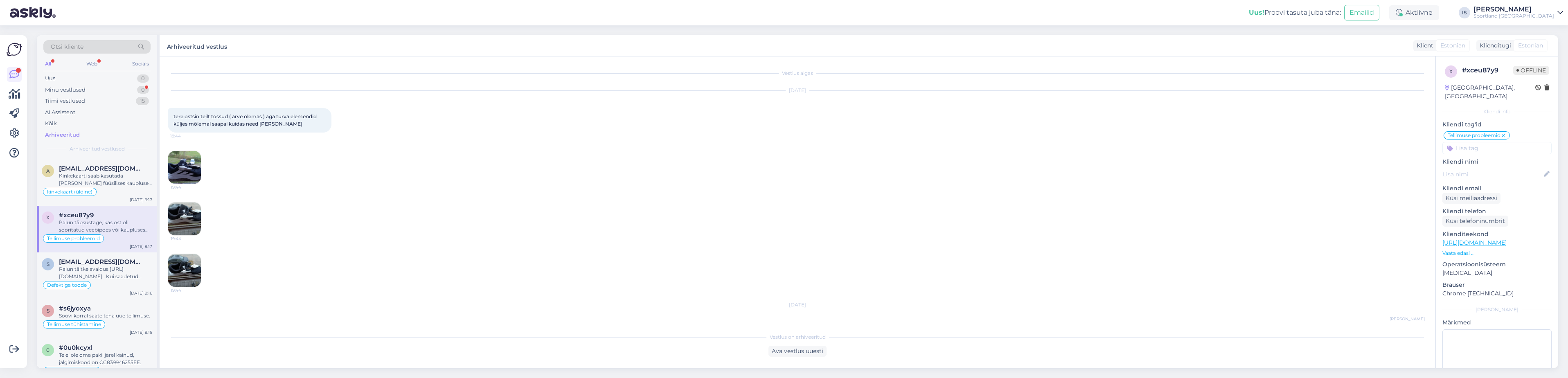
scroll to position [85, 0]
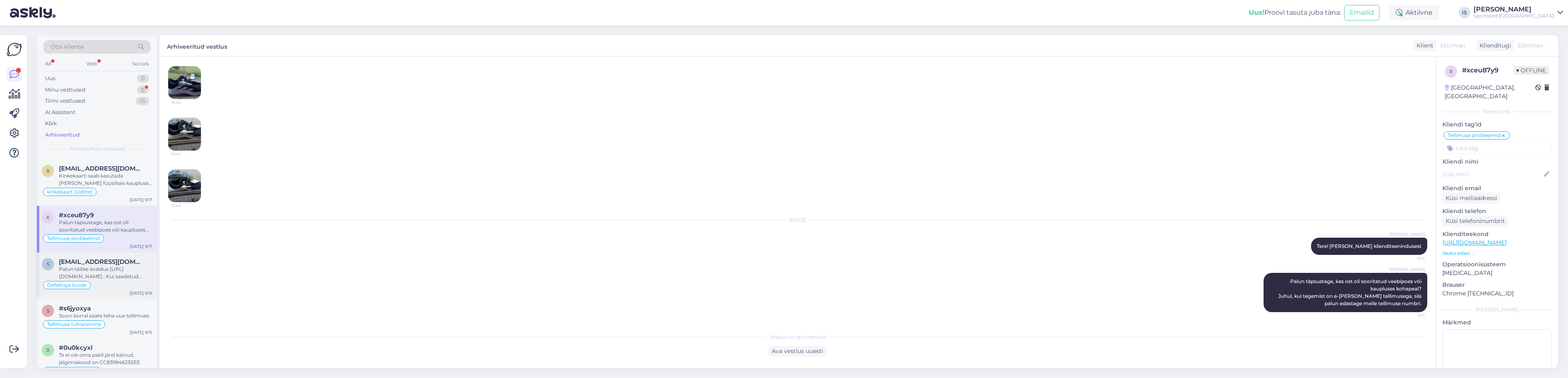
click at [118, 258] on span "[EMAIL_ADDRESS][DOMAIN_NAME]" at bounding box center [102, 261] width 85 height 8
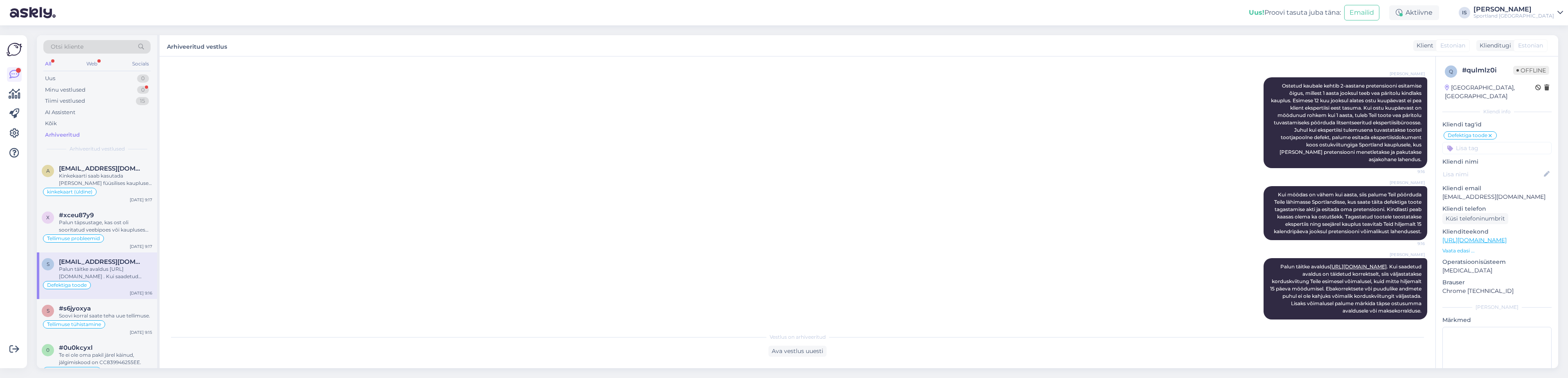
scroll to position [409, 0]
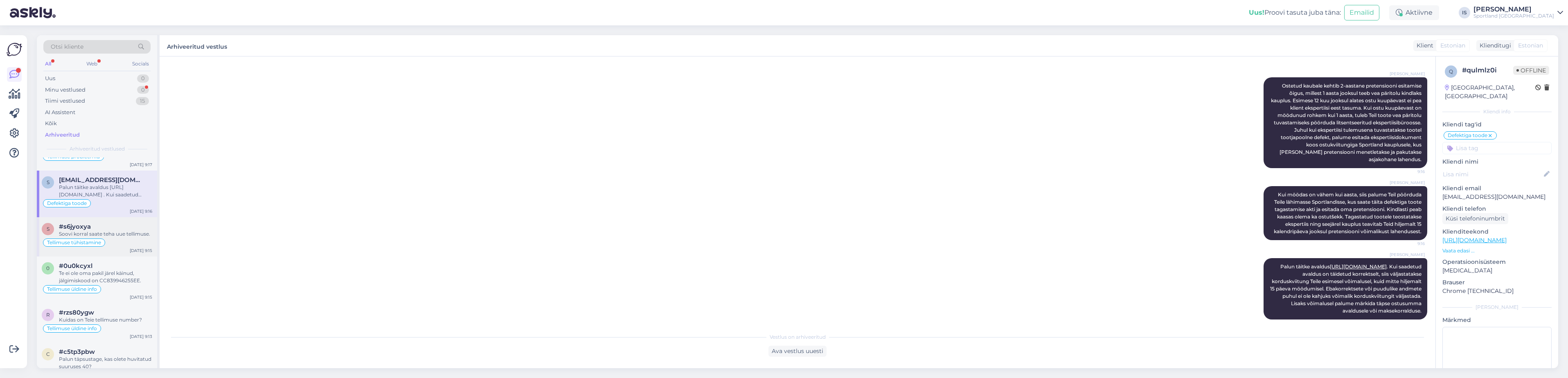
click at [130, 230] on div "Soovi korral saate teha uue tellimuse." at bounding box center [106, 234] width 94 height 8
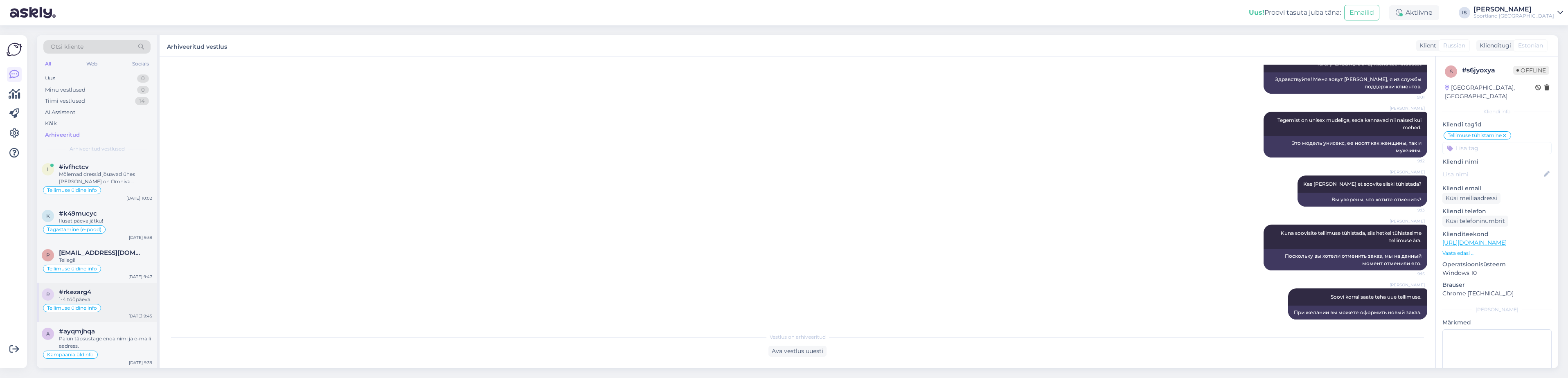
scroll to position [122, 0]
click at [126, 212] on div "#ayqmjhqa" at bounding box center [106, 208] width 94 height 8
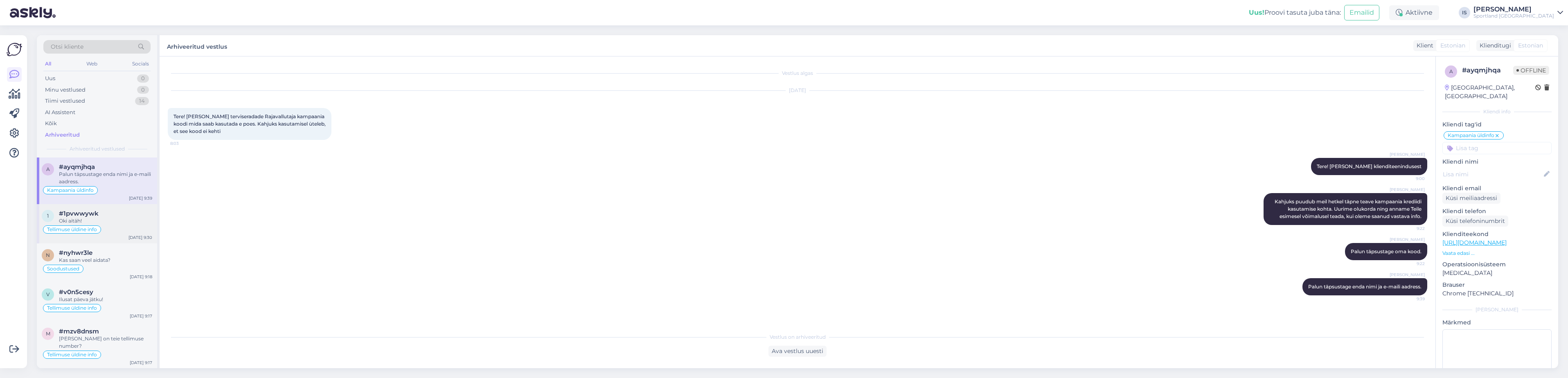
scroll to position [156, 0]
click at [131, 225] on div "Tellimuse üldine info" at bounding box center [97, 230] width 111 height 10
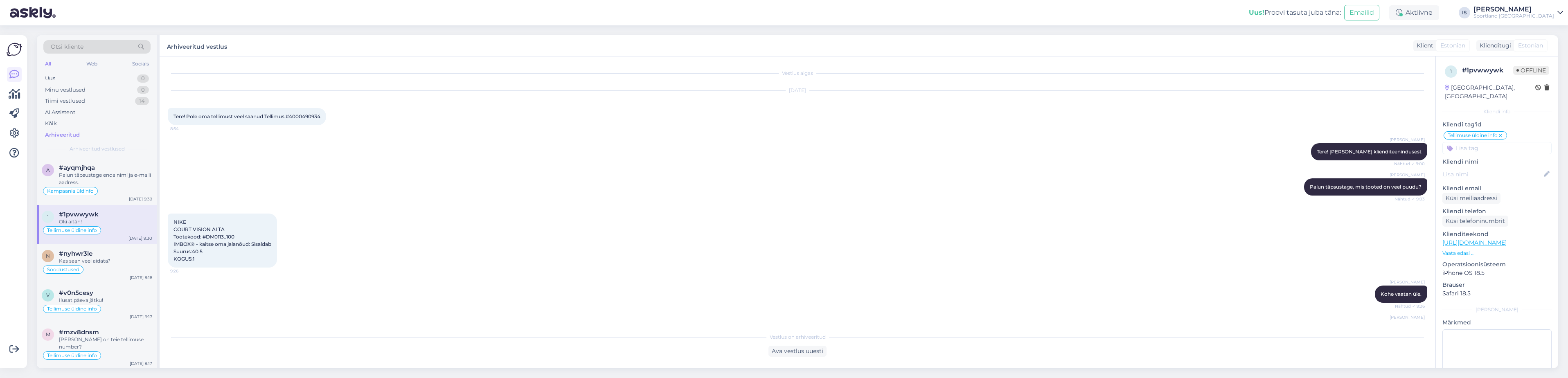
scroll to position [103, 0]
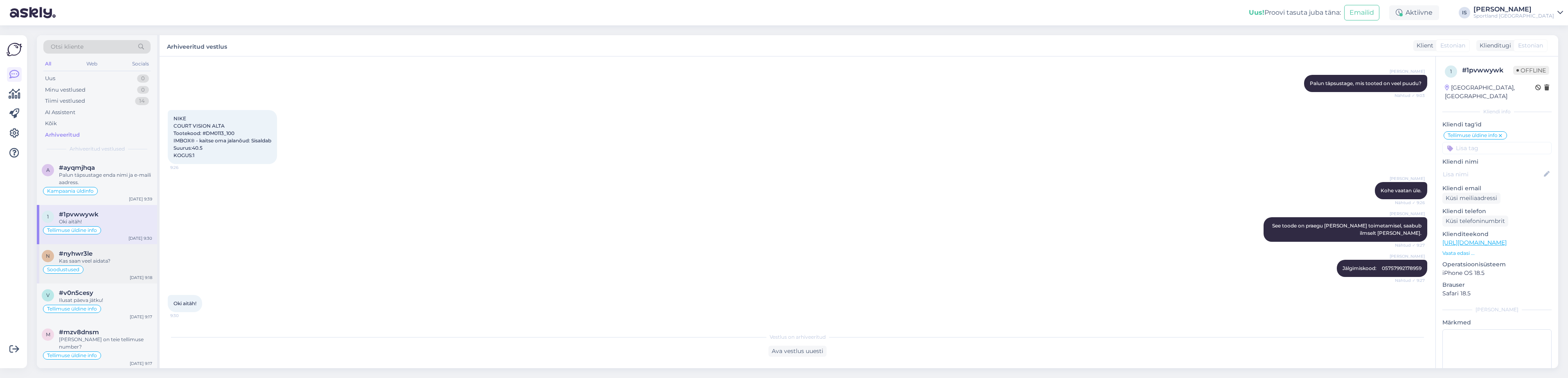
click at [129, 257] on div "Kas saan veel aidata?" at bounding box center [106, 260] width 94 height 8
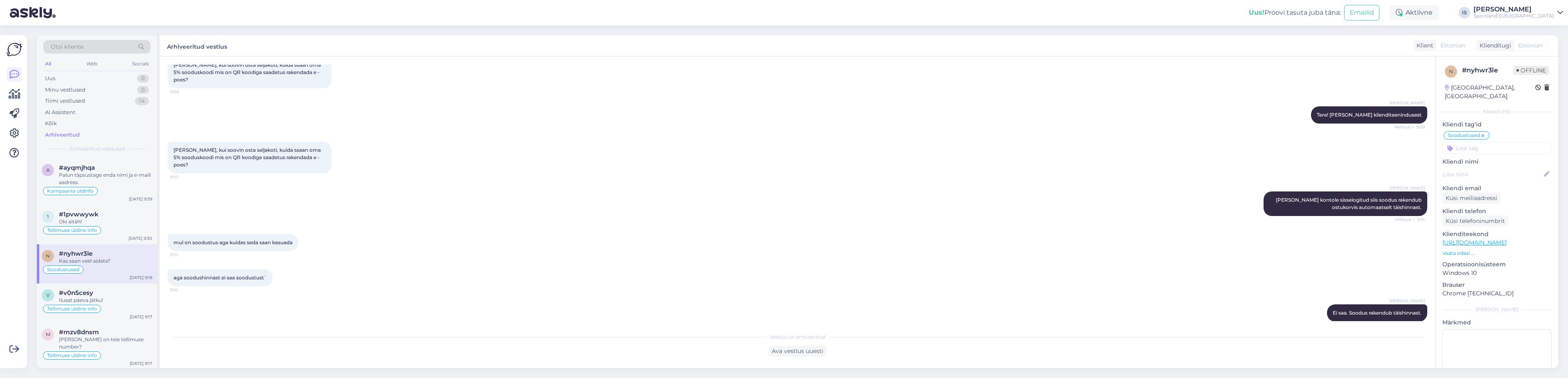
scroll to position [0, 0]
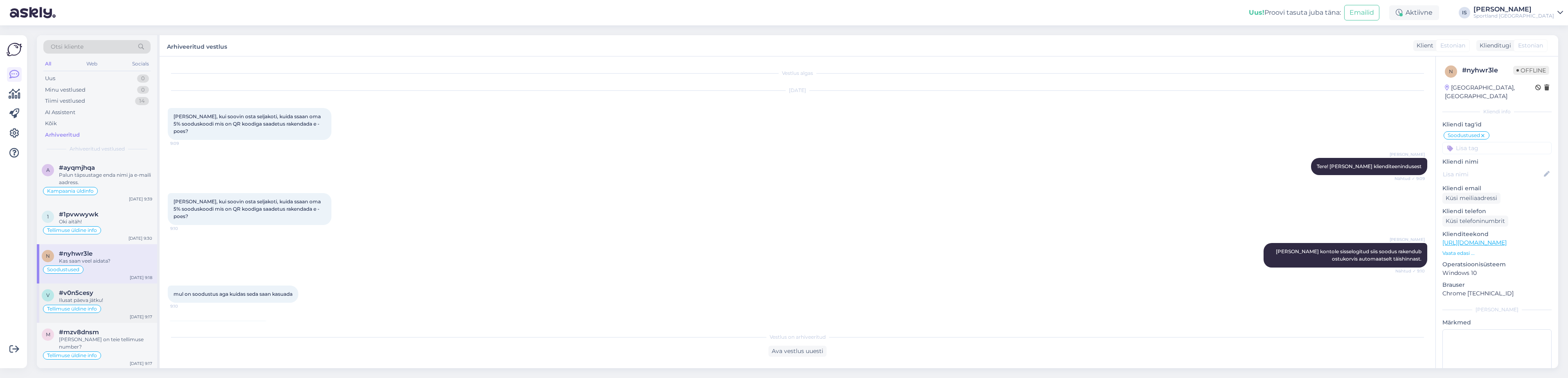
click at [125, 300] on div "Ilusat päeva jätku!" at bounding box center [106, 300] width 94 height 8
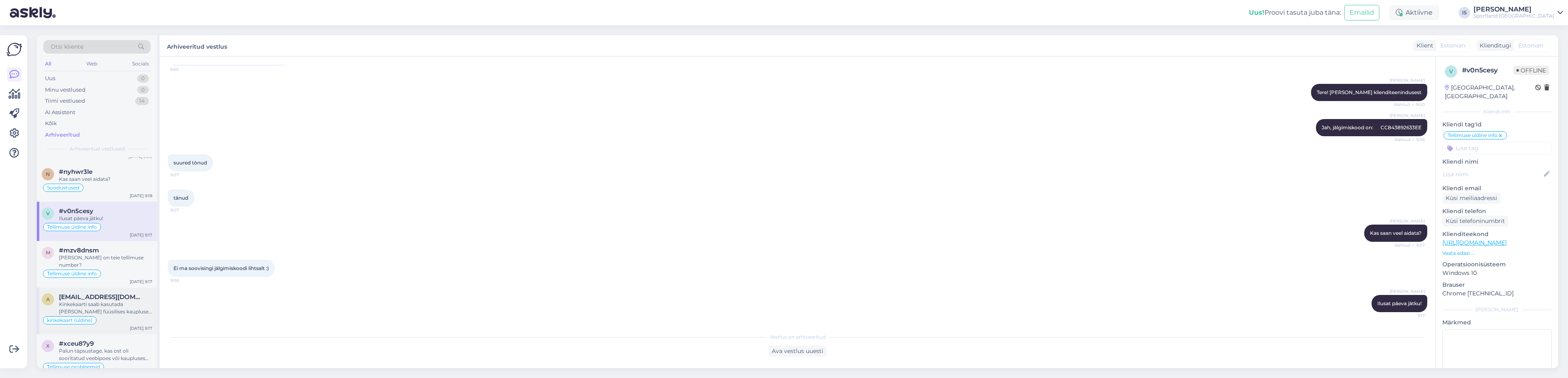
click at [116, 302] on div "Kinkekaarti saab kasutada [PERSON_NAME] füüsilises kaupluses koha peal. Kinkeka…" at bounding box center [106, 307] width 94 height 14
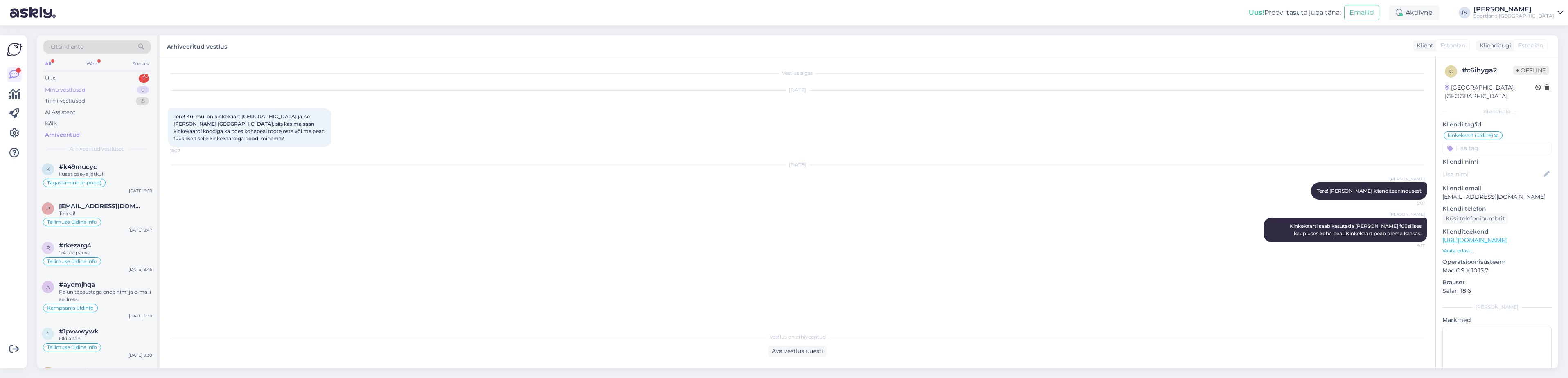
click at [67, 88] on div "Minu vestlused" at bounding box center [65, 90] width 41 height 8
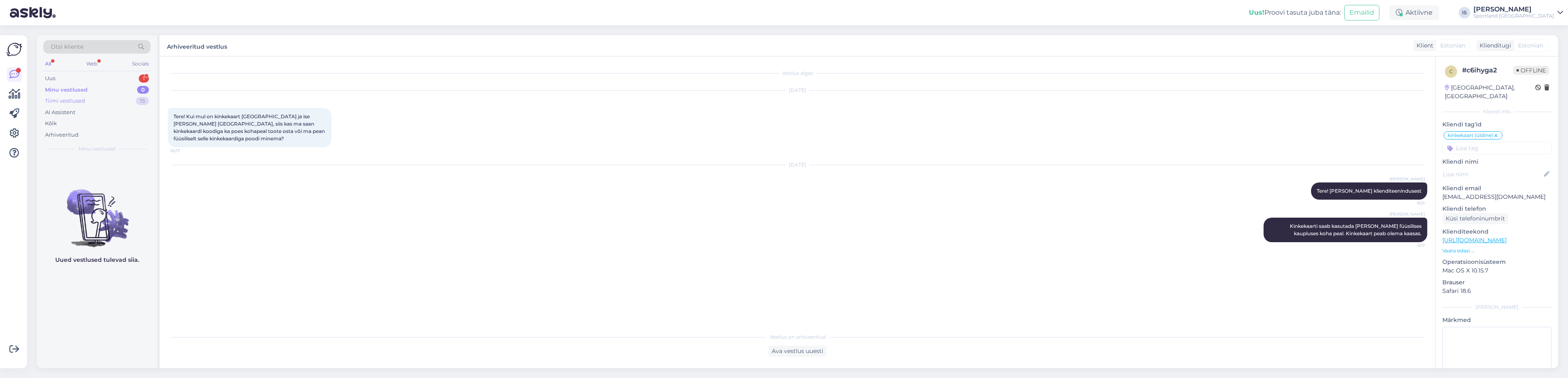
click at [79, 103] on div "Tiimi vestlused" at bounding box center [65, 101] width 40 height 8
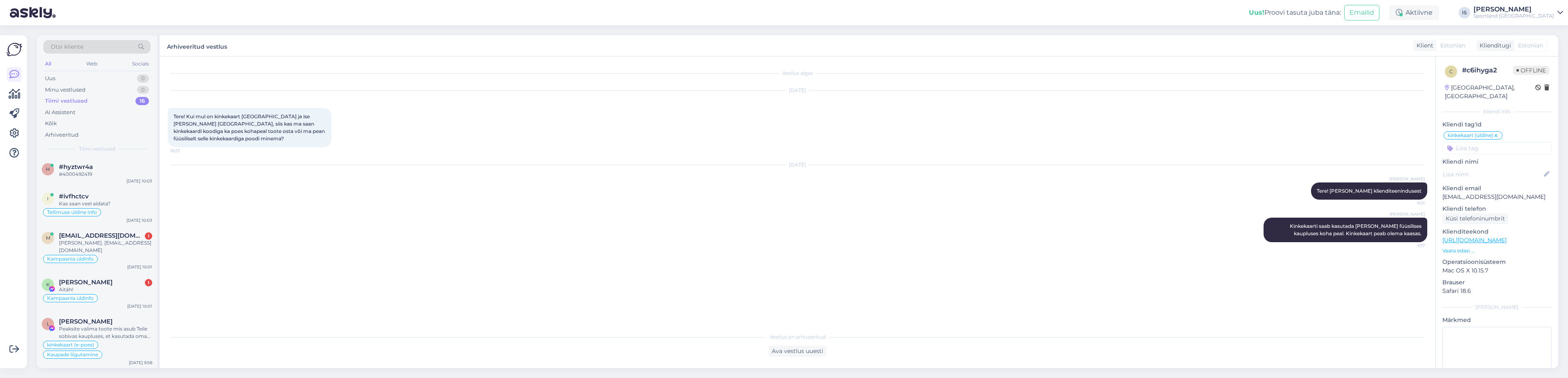
click at [78, 45] on span "Otsi kliente" at bounding box center [67, 47] width 33 height 8
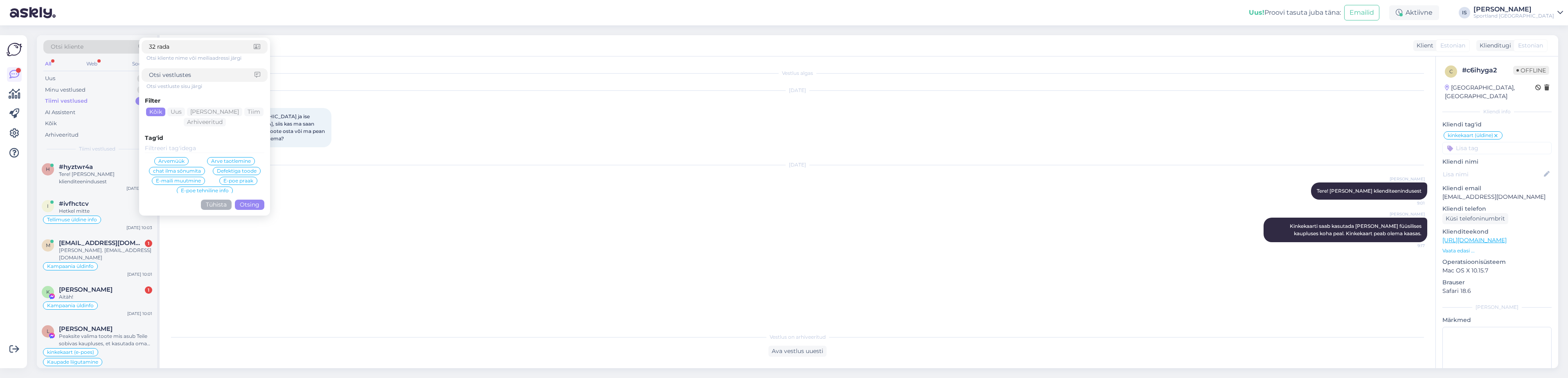
type input "32 rada"
click at [248, 205] on button "Otsing" at bounding box center [249, 204] width 30 height 10
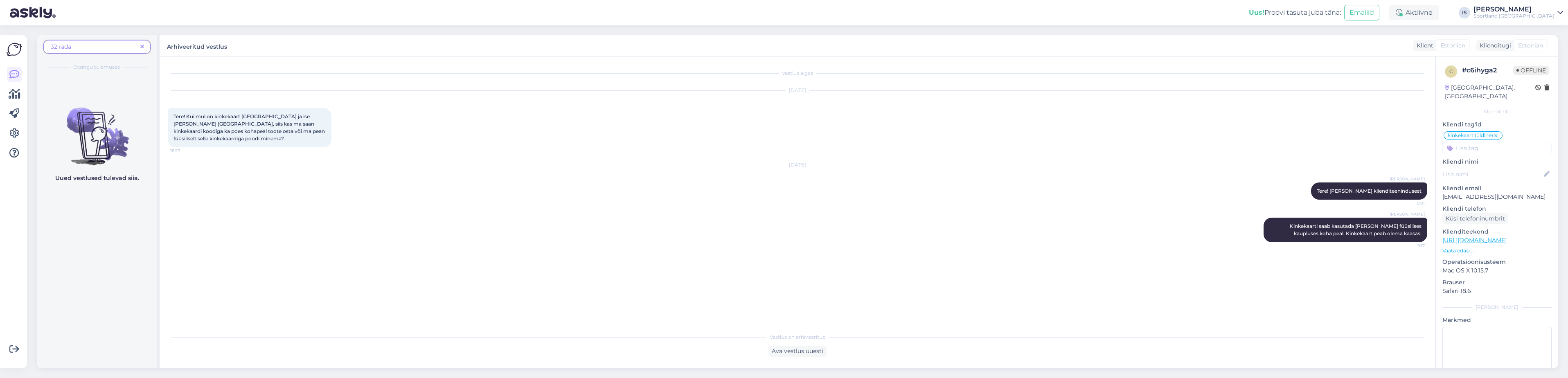
click at [78, 47] on span "32 rada" at bounding box center [94, 47] width 87 height 8
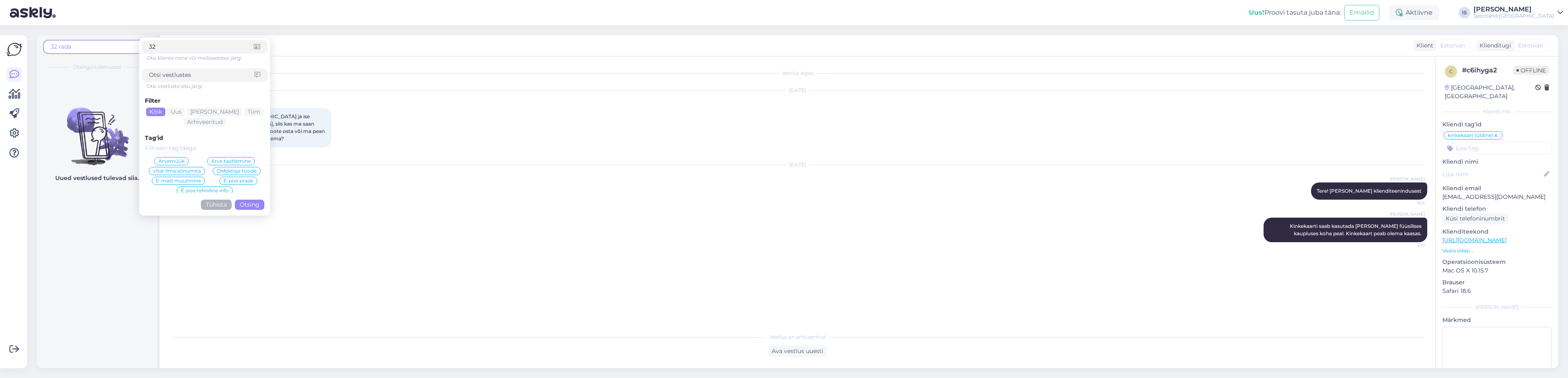
type input "32"
click at [256, 203] on button "Otsing" at bounding box center [249, 204] width 30 height 10
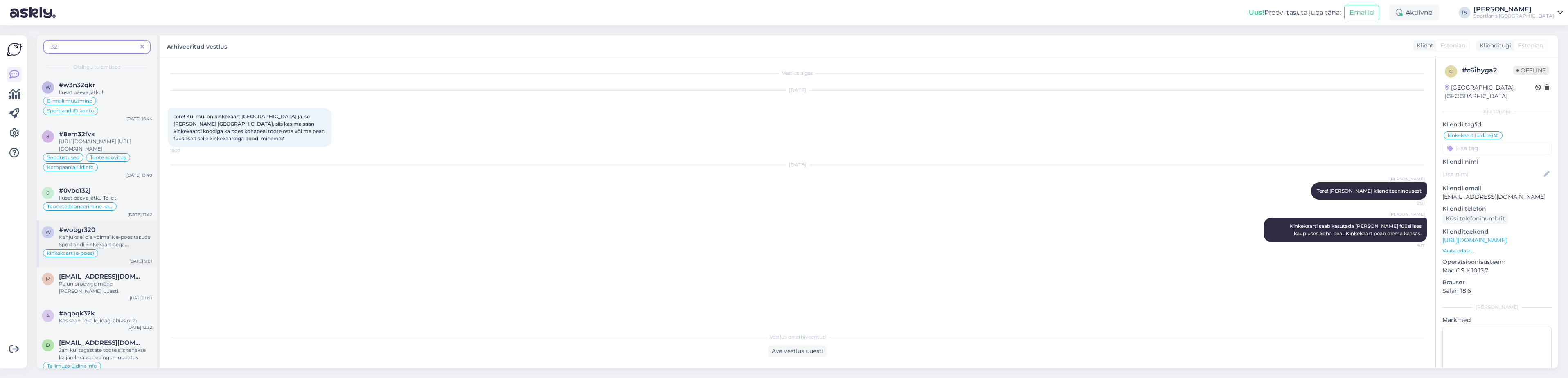
click at [123, 238] on div "Kahjuks ei ole võimalik e-poes tasuda Sportlandi kinkekaartidega. Kinkekaarte s…" at bounding box center [106, 241] width 94 height 14
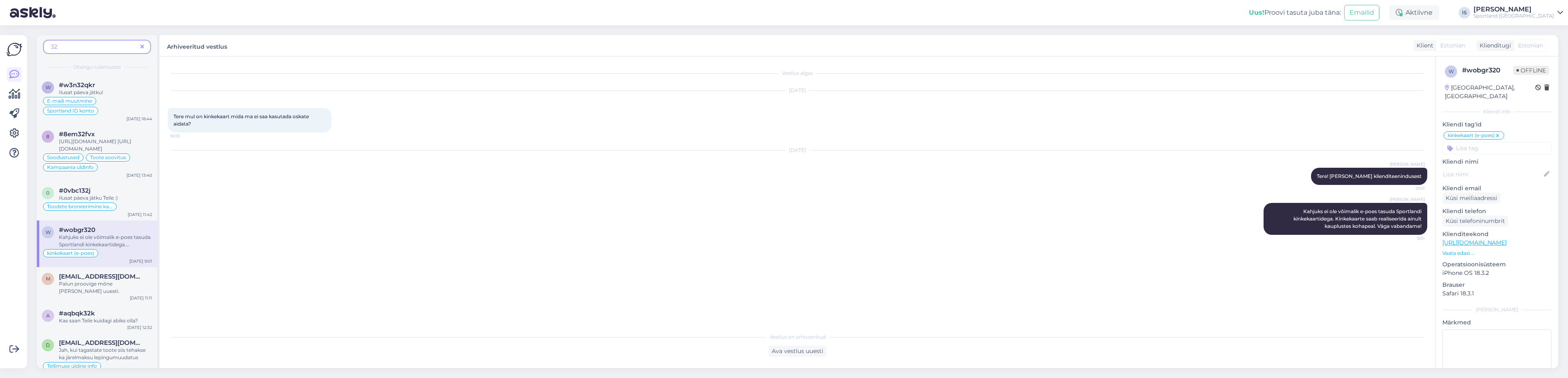
click at [144, 46] on icon at bounding box center [142, 47] width 3 height 5
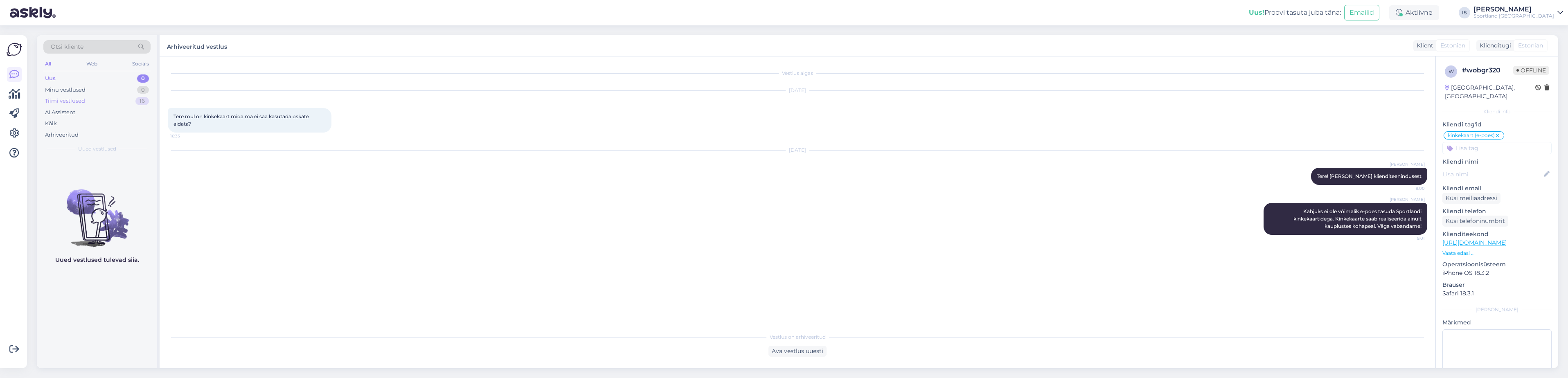
click at [73, 102] on div "Tiimi vestlused" at bounding box center [65, 101] width 40 height 8
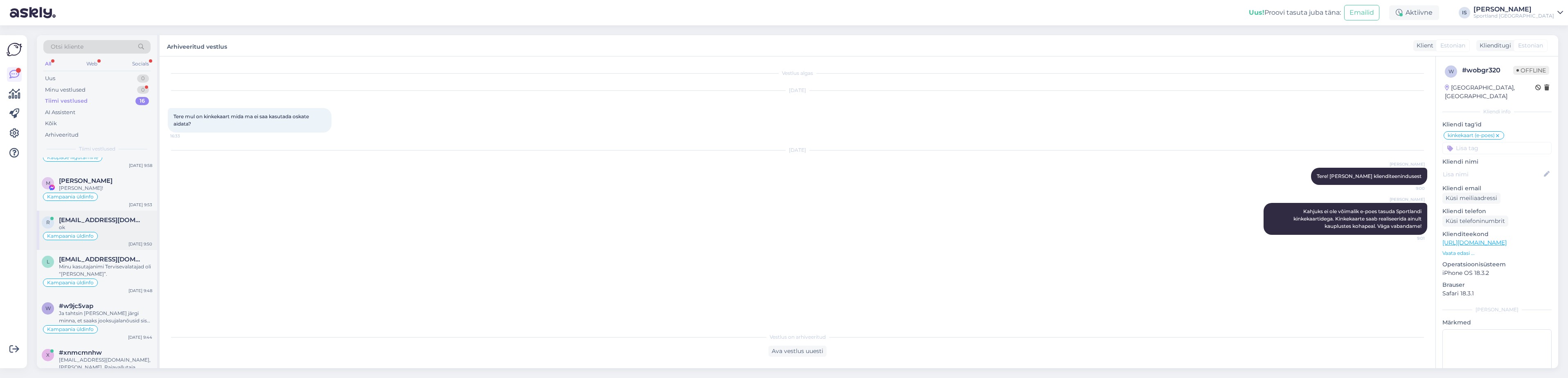
scroll to position [212, 0]
click at [129, 269] on div "Minu kasutajanimi Tervisevalatajad oli “[PERSON_NAME]”." at bounding box center [106, 263] width 94 height 14
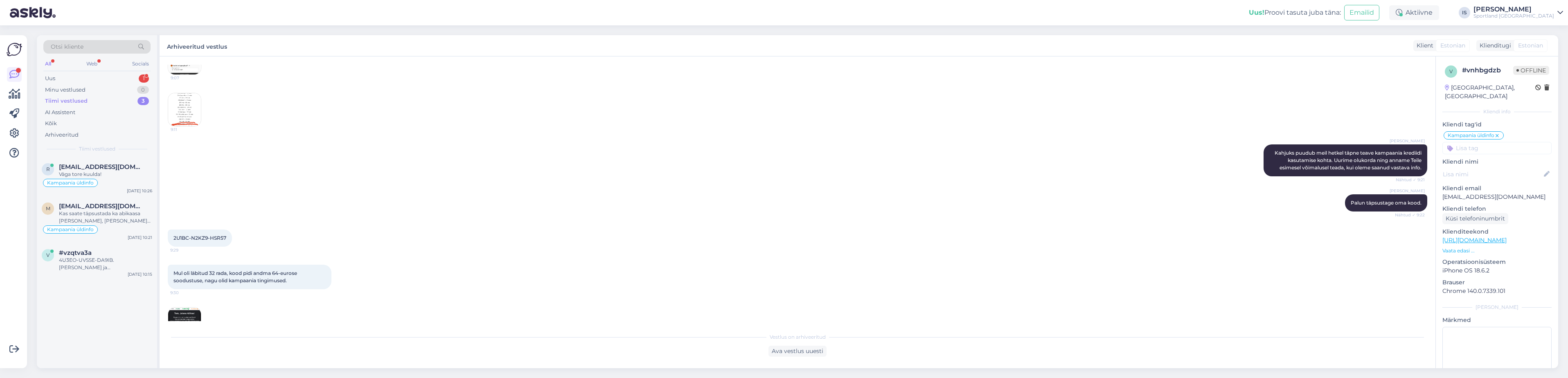
scroll to position [429, 0]
